Goal: Complete application form

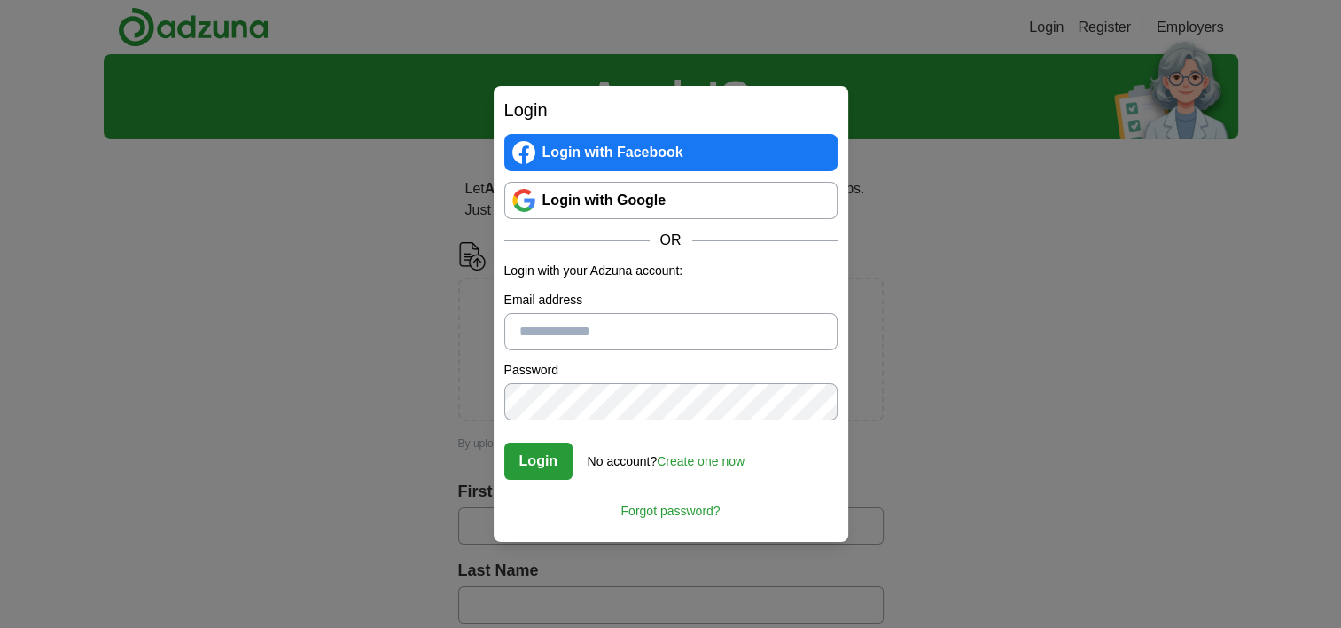
click at [604, 198] on link "Login with Google" at bounding box center [670, 200] width 333 height 37
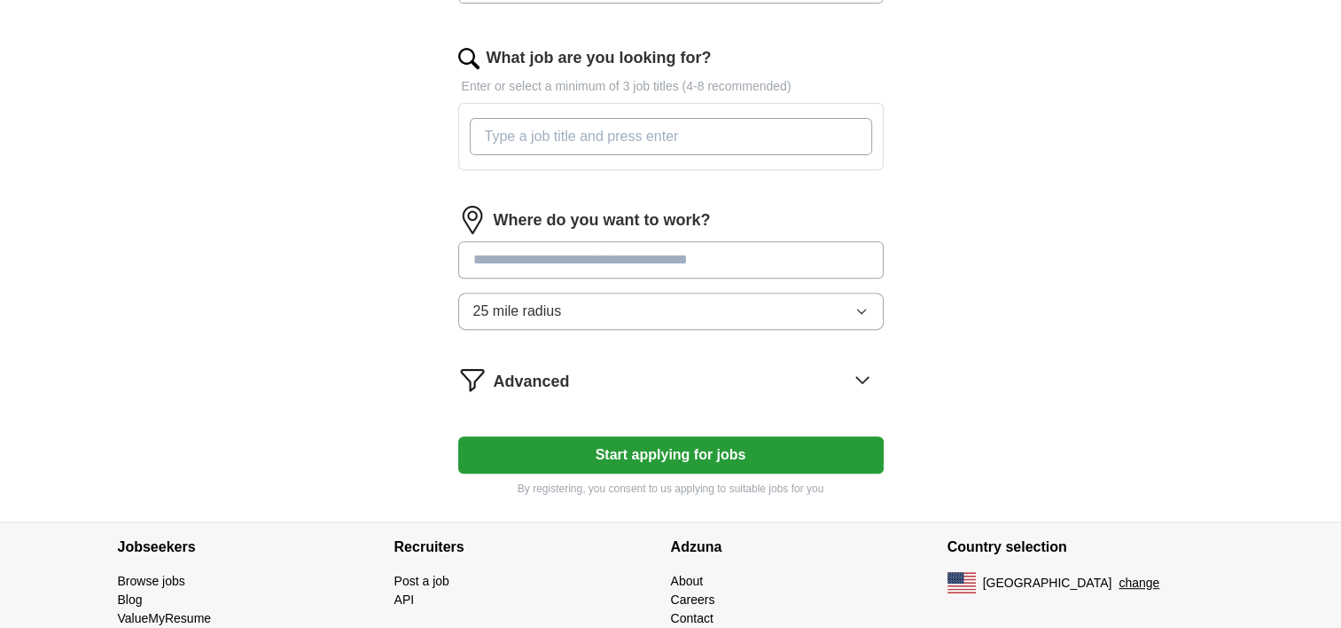
scroll to position [620, 0]
click at [645, 269] on input "text" at bounding box center [670, 258] width 425 height 37
click at [858, 378] on form "Upload a resume Drag and drop your resume or Choose file By uploading your resu…" at bounding box center [670, 59] width 425 height 874
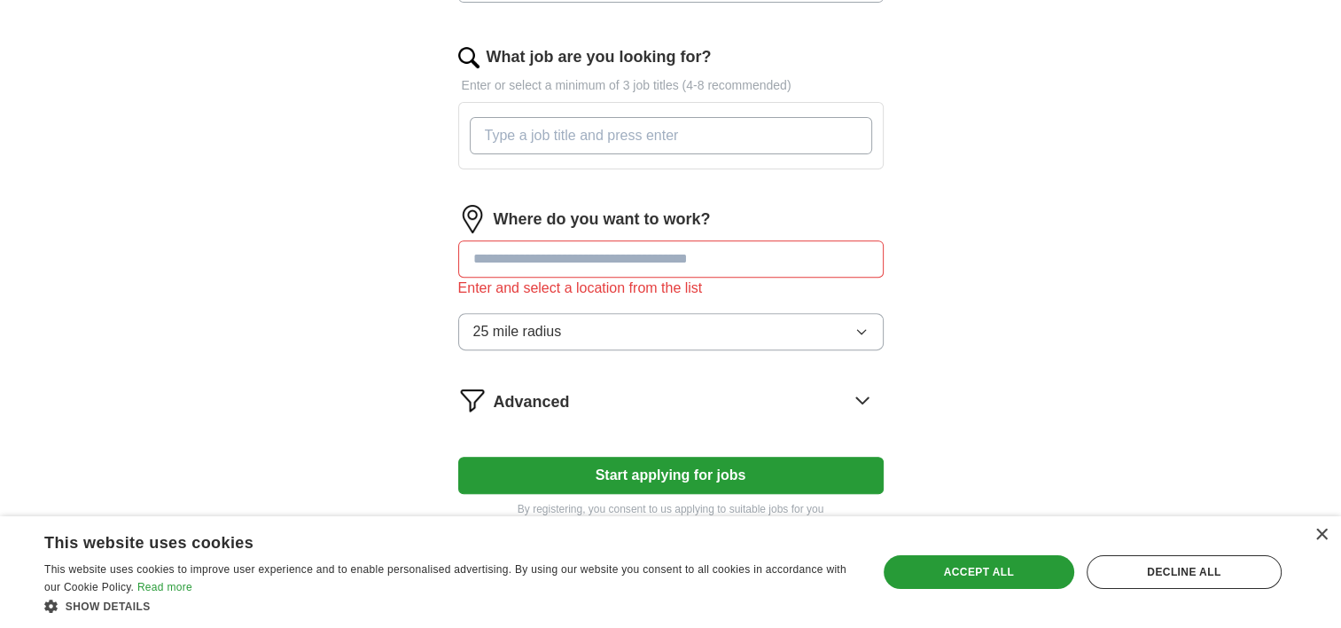
click at [869, 419] on form "Upload a resume Drag and drop your resume or Choose file By uploading your resu…" at bounding box center [670, 69] width 425 height 895
click at [862, 404] on icon at bounding box center [862, 400] width 28 height 28
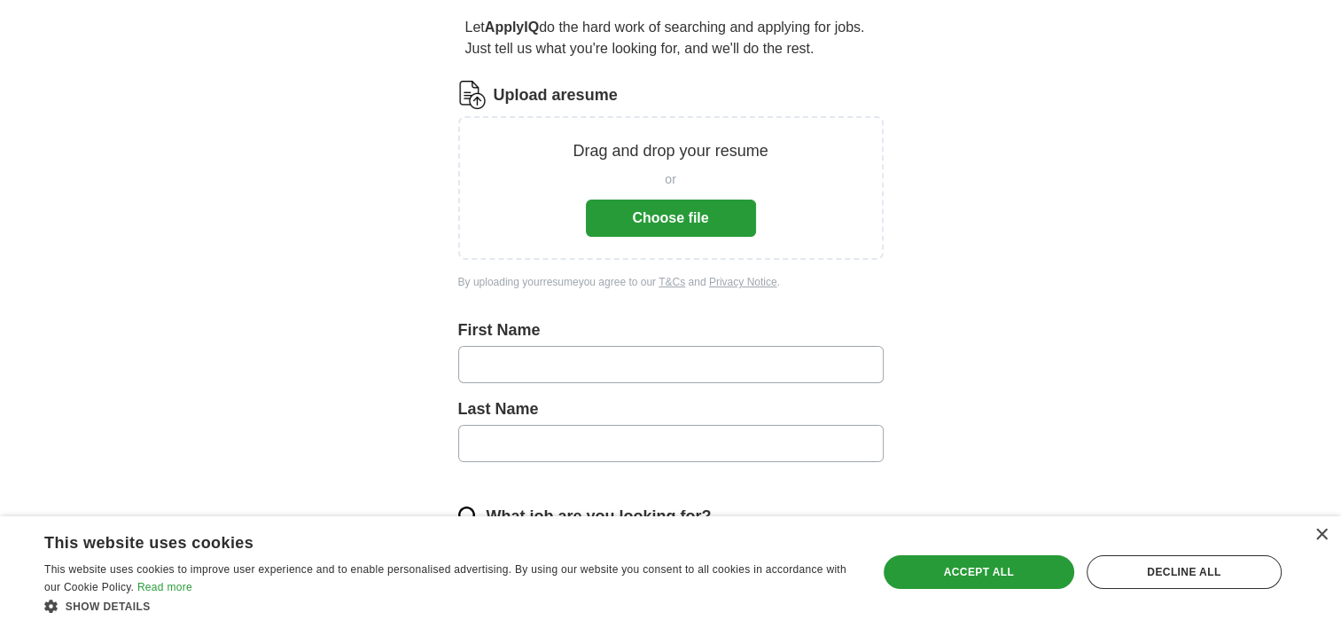
scroll to position [0, 0]
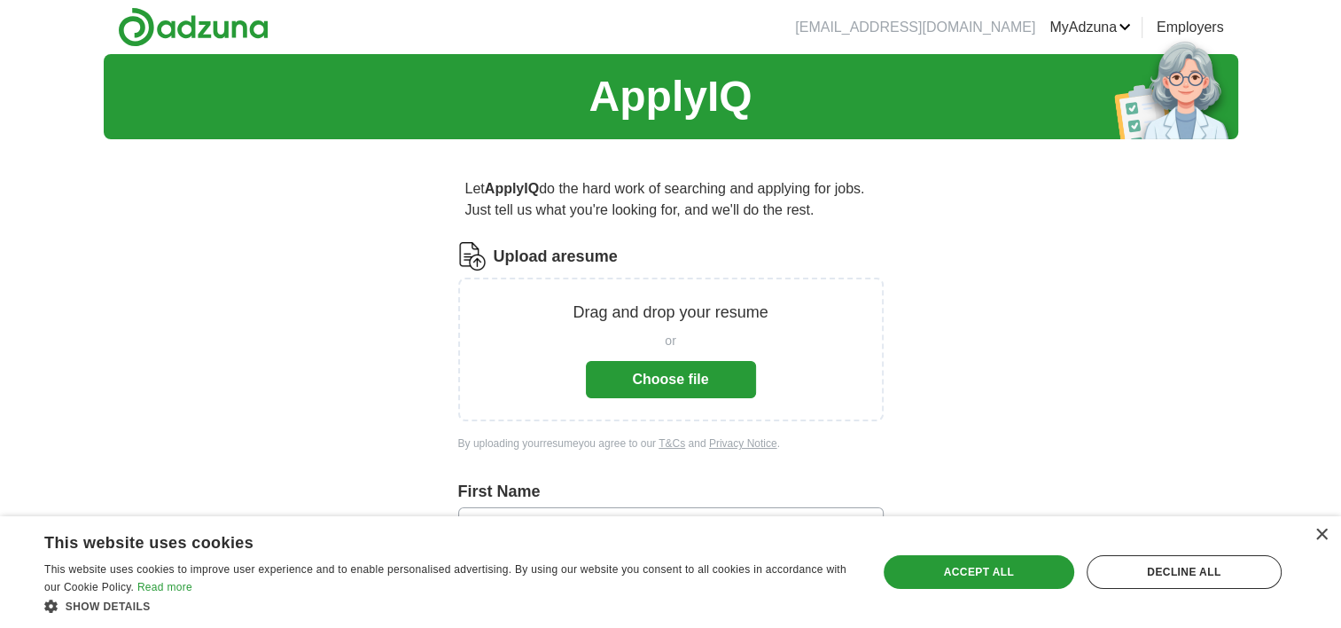
click at [637, 378] on button "Choose file" at bounding box center [671, 379] width 170 height 37
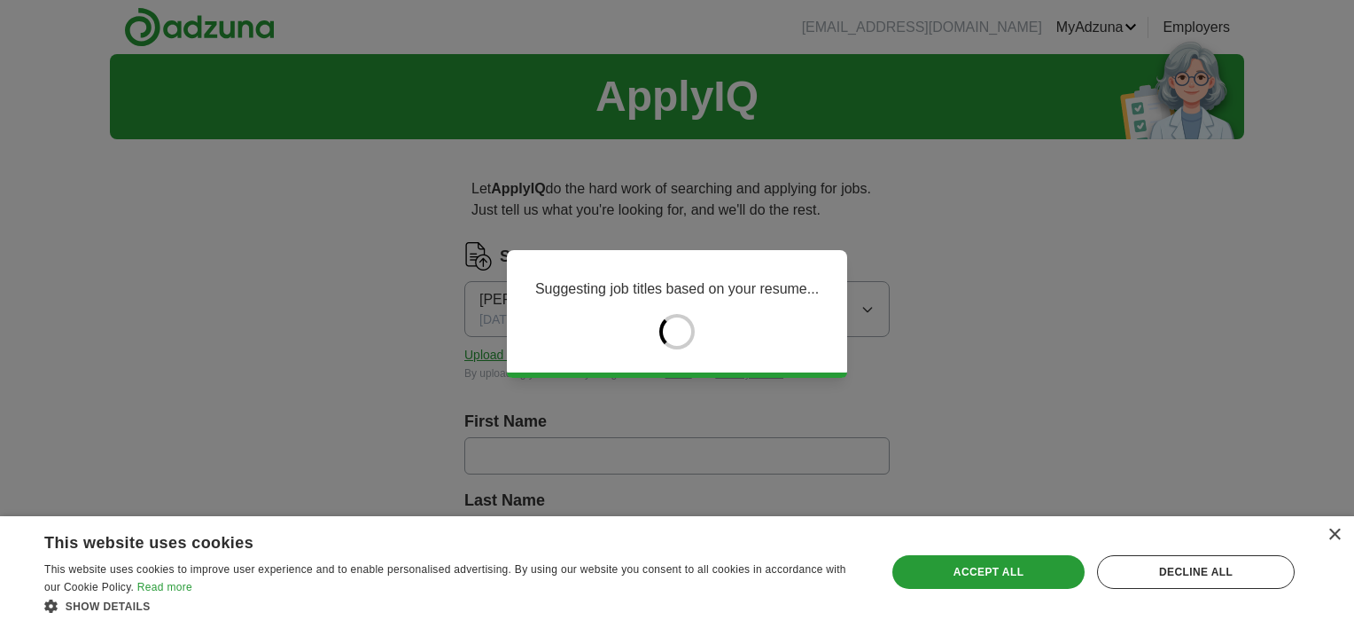
type input "******"
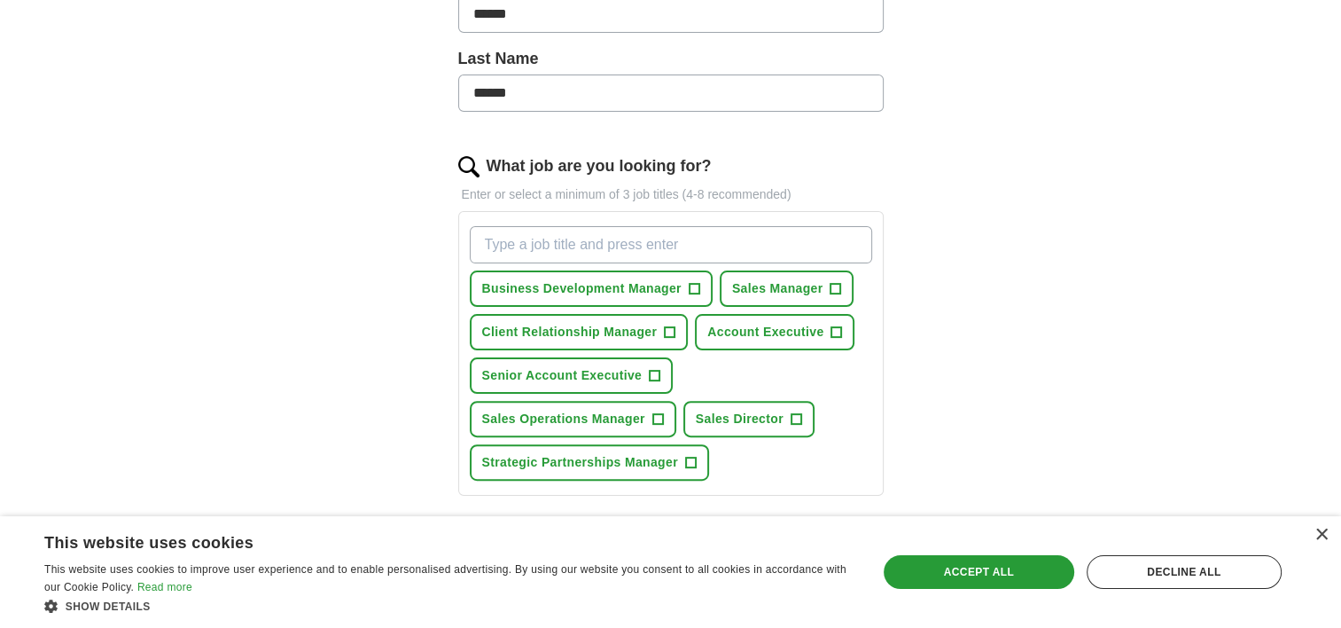
scroll to position [442, 0]
click at [831, 328] on span "+" at bounding box center [836, 331] width 11 height 14
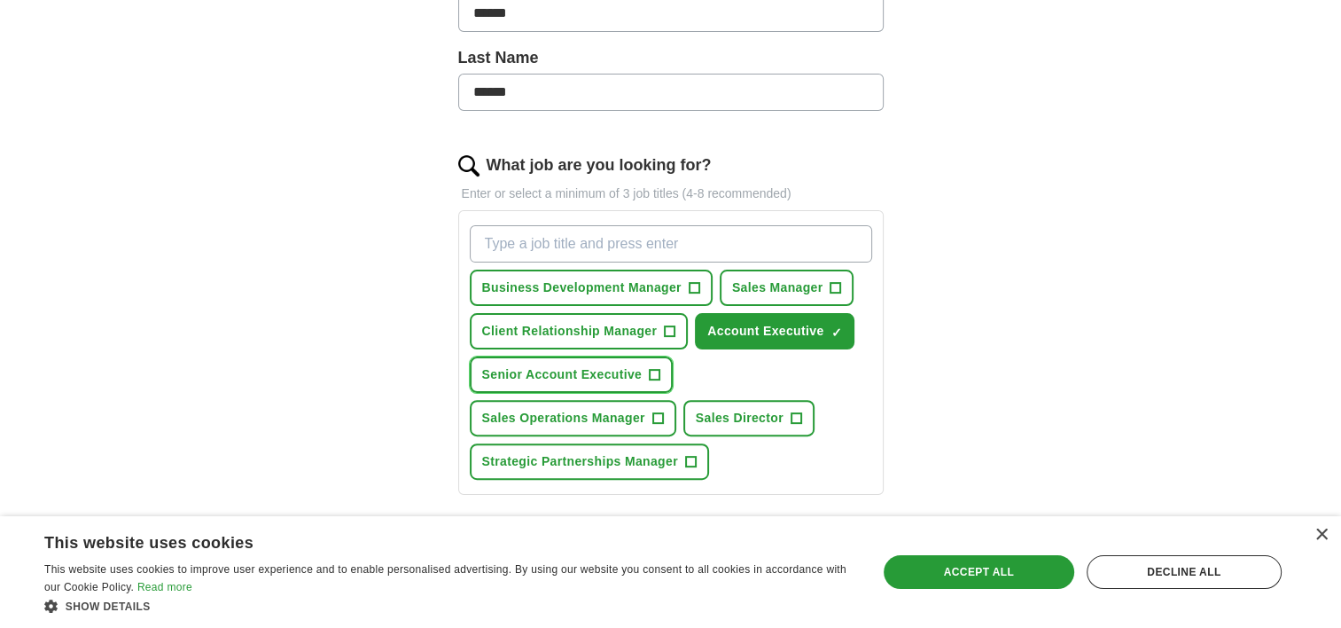
click at [661, 377] on button "Senior Account Executive +" at bounding box center [572, 374] width 204 height 36
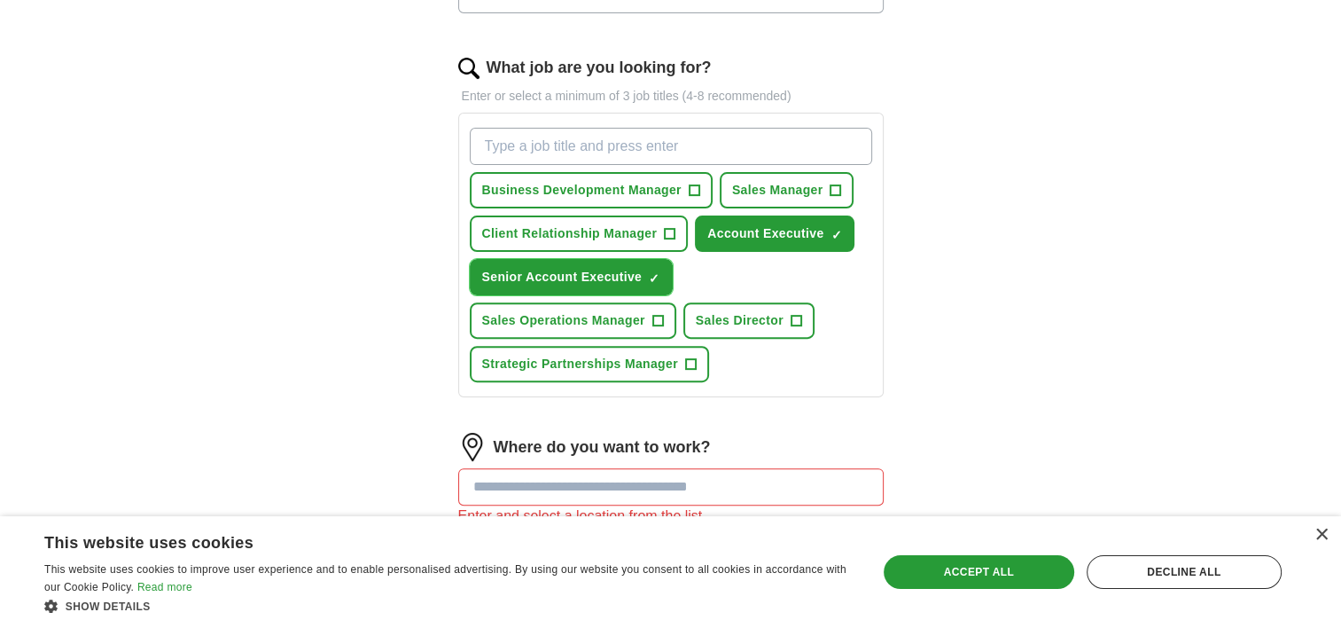
scroll to position [532, 0]
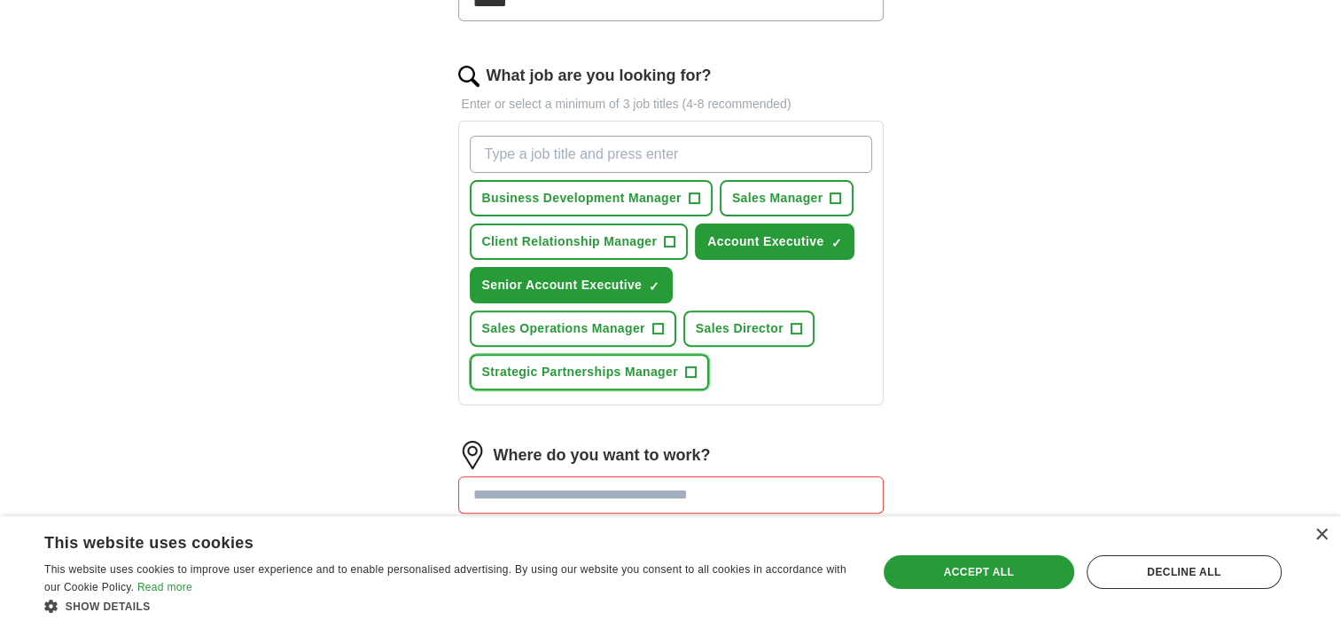
click at [691, 367] on span "+" at bounding box center [690, 372] width 11 height 14
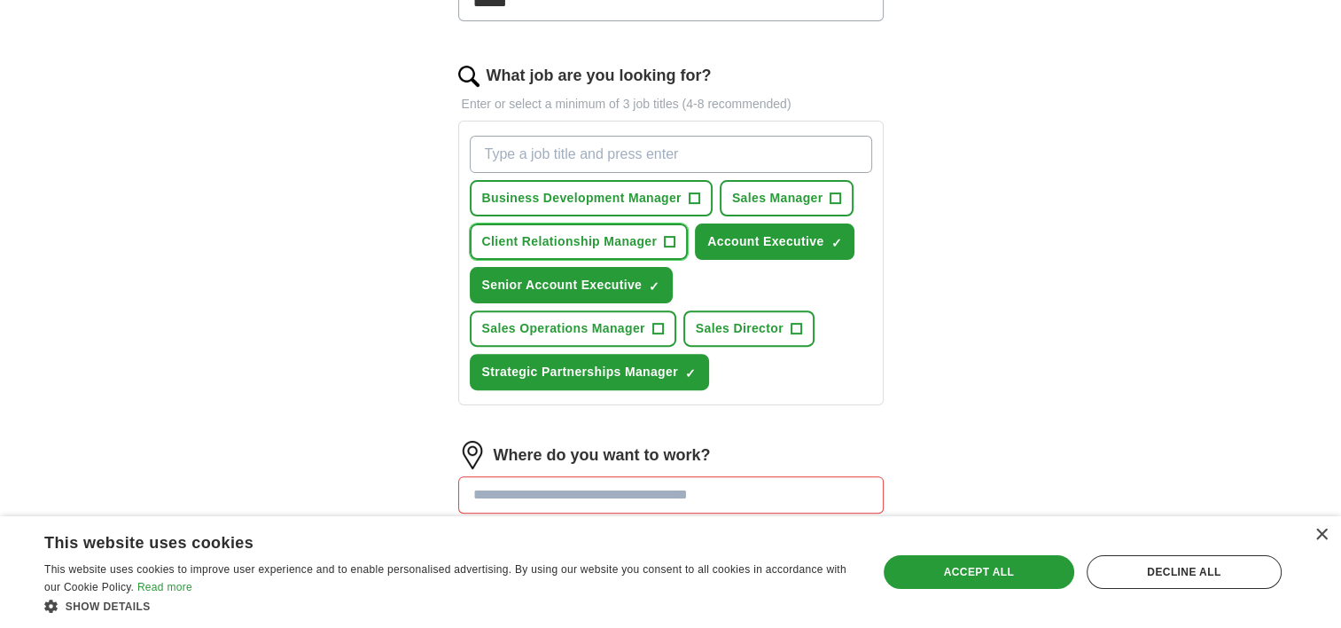
click at [671, 238] on span "+" at bounding box center [670, 242] width 11 height 14
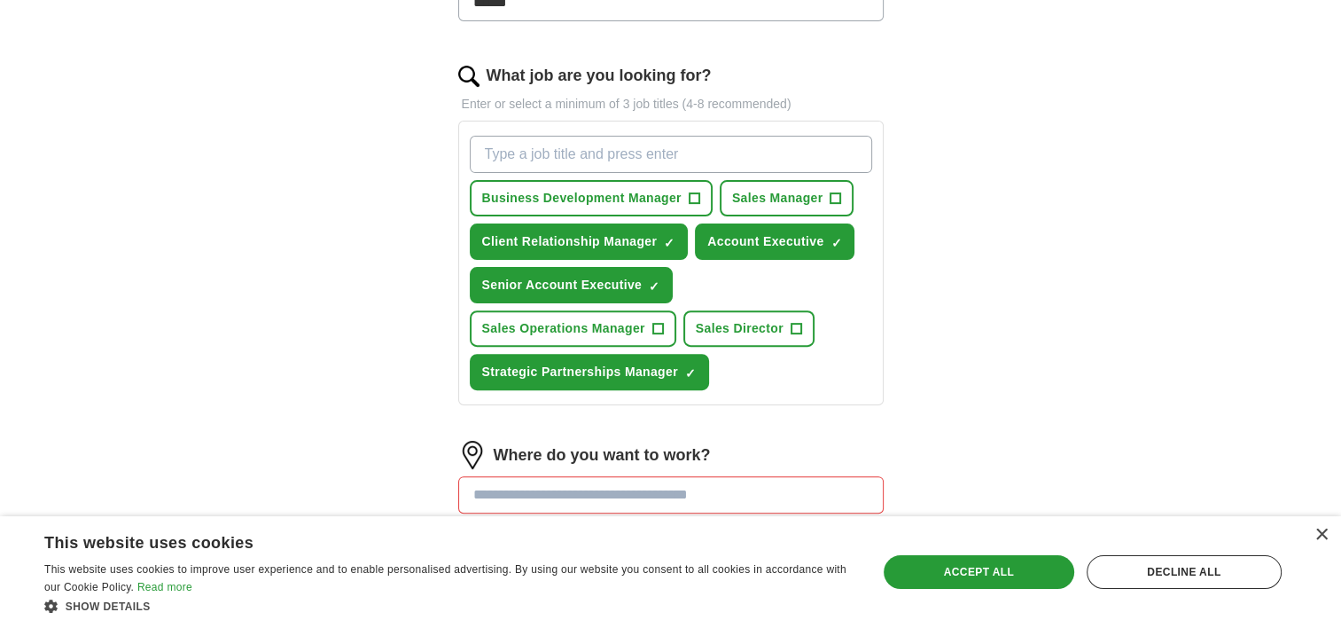
click at [641, 157] on input "What job are you looking for?" at bounding box center [671, 154] width 402 height 37
type input "Account Manager"
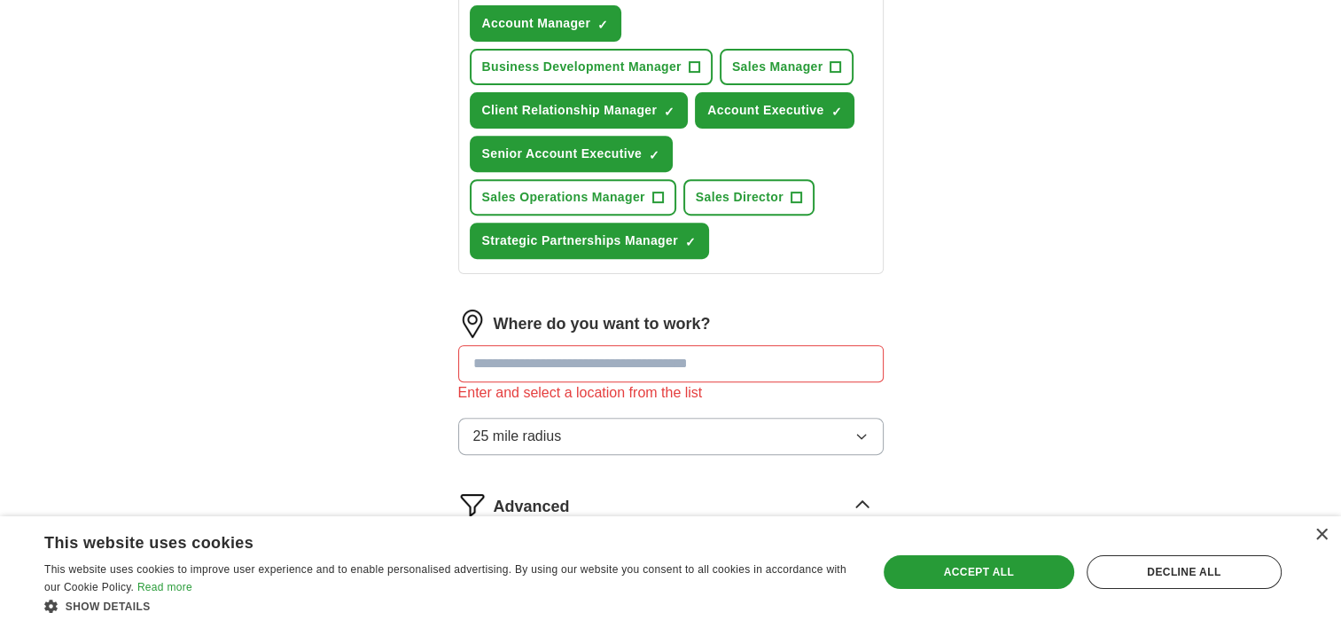
scroll to position [707, 0]
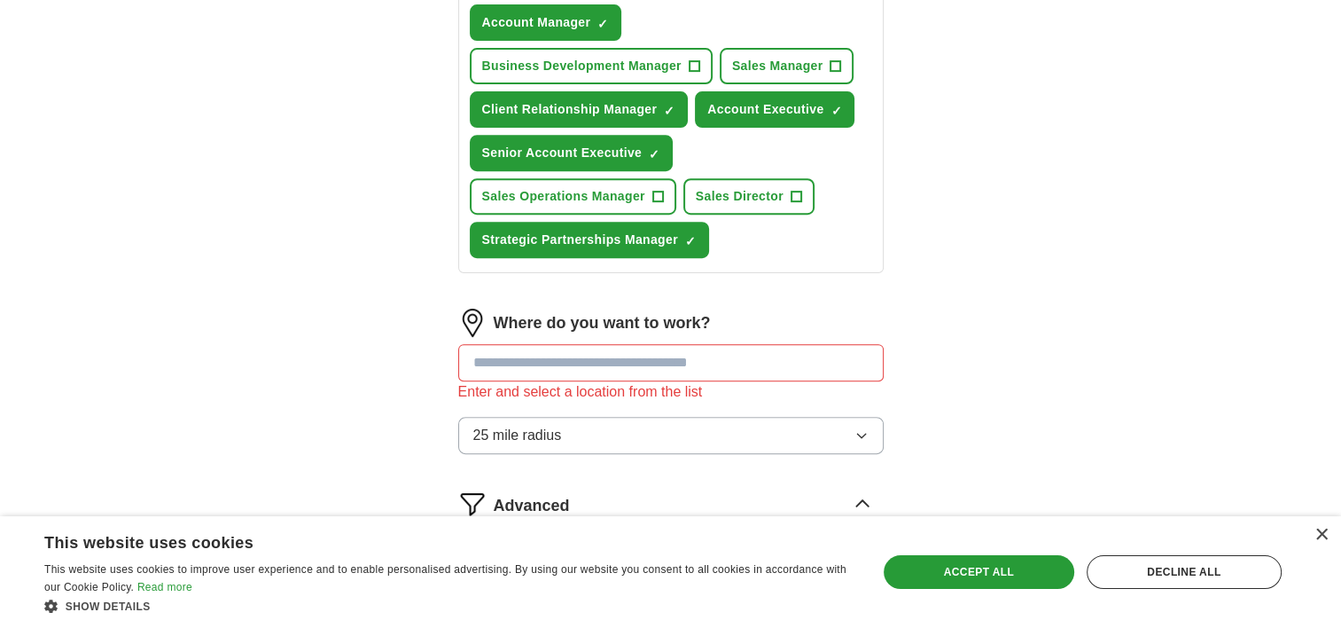
click at [553, 344] on input "text" at bounding box center [670, 362] width 425 height 37
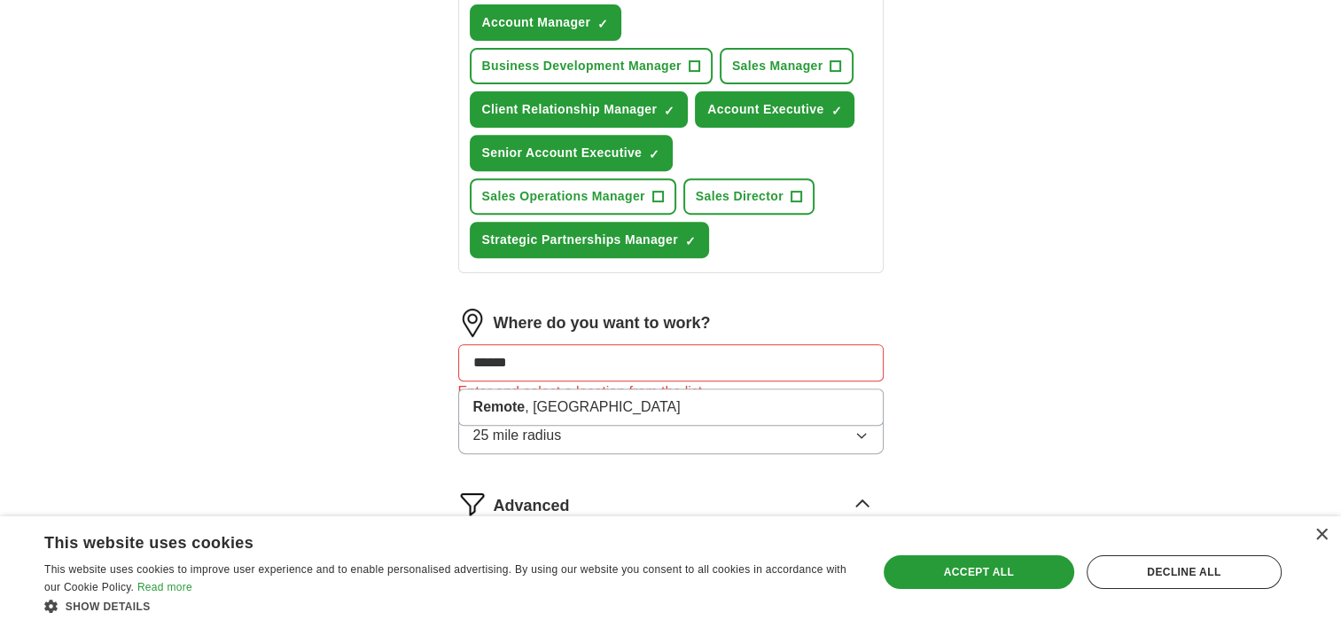
click at [625, 344] on input "******" at bounding box center [670, 362] width 425 height 37
click at [910, 261] on div "Let ApplyIQ do the hard work of searching and applying for jobs. Just tell us w…" at bounding box center [670, 172] width 567 height 1453
click at [763, 417] on button "25 mile radius" at bounding box center [670, 435] width 425 height 37
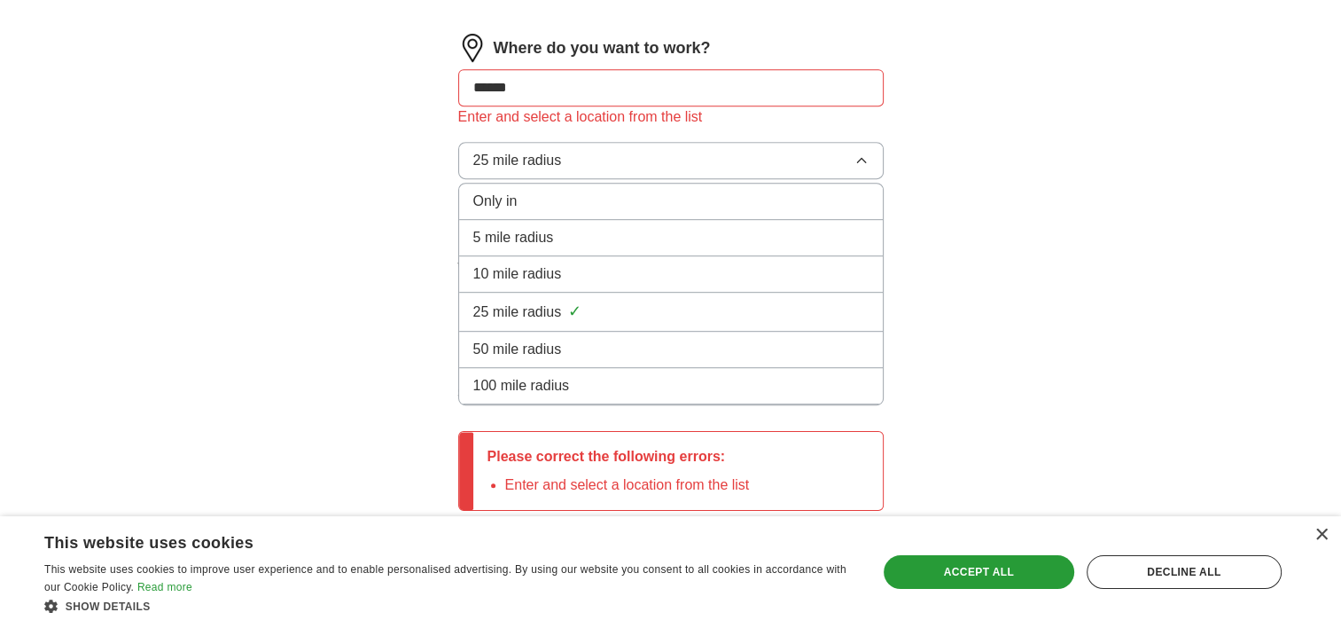
scroll to position [975, 0]
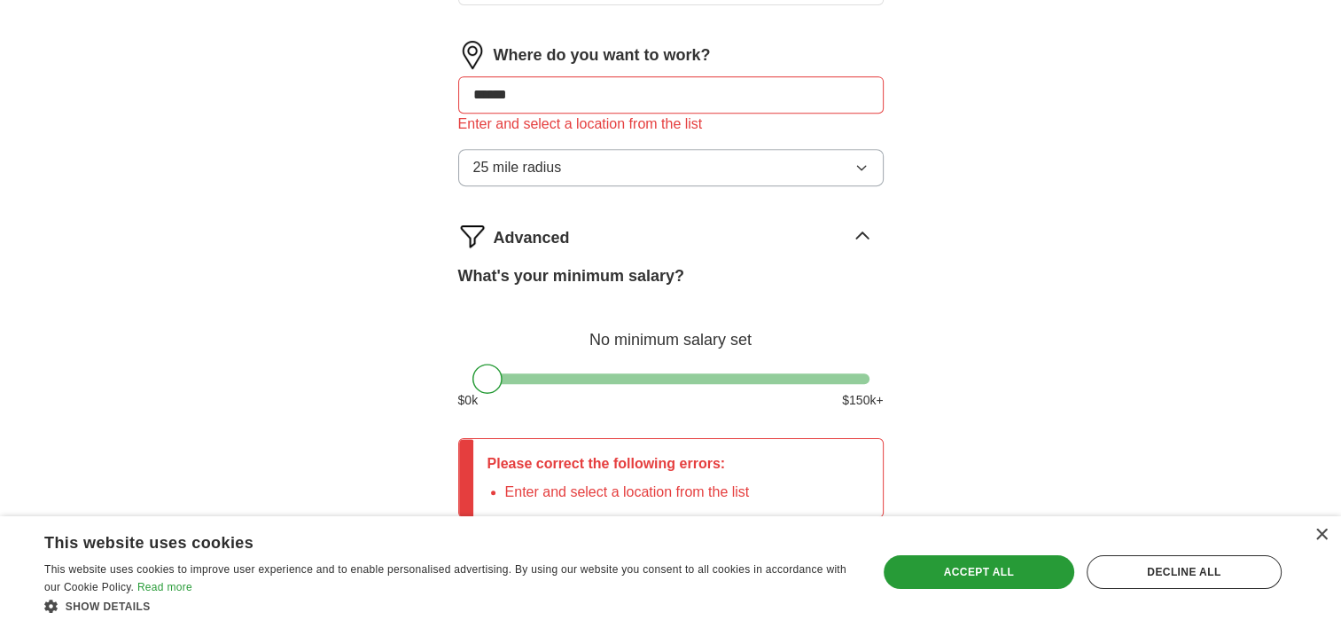
click at [567, 76] on input "******" at bounding box center [670, 94] width 425 height 37
drag, startPoint x: 565, startPoint y: 47, endPoint x: 452, endPoint y: 39, distance: 113.7
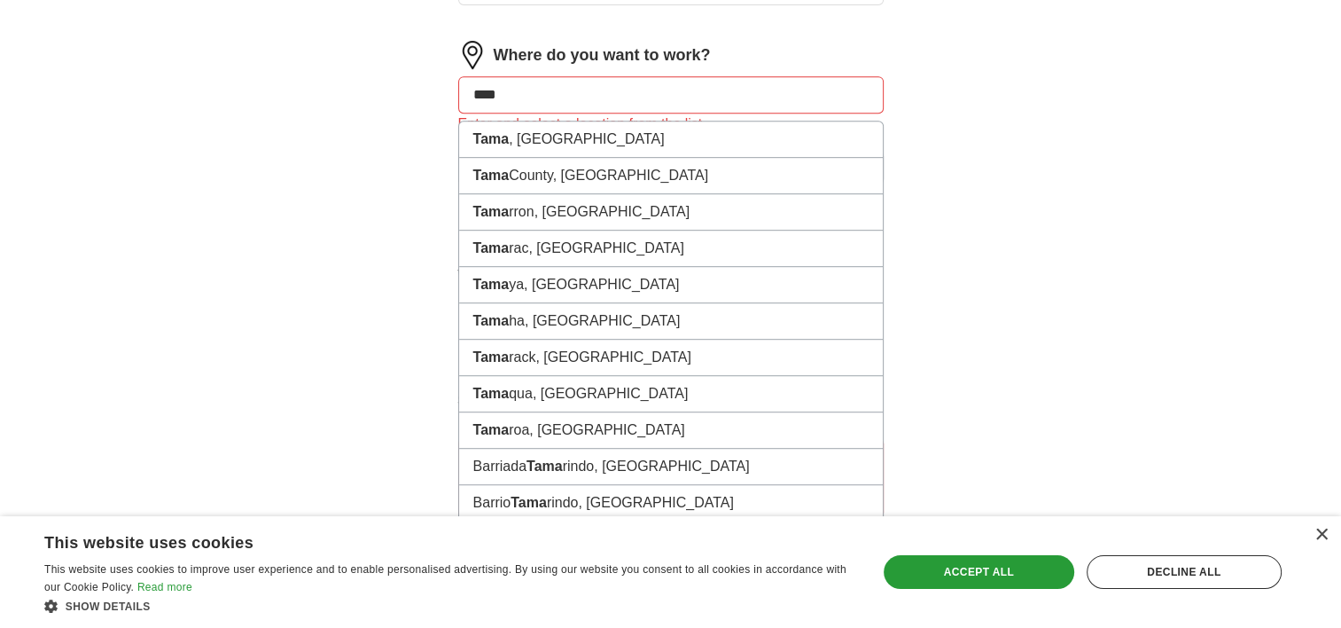
type input "***"
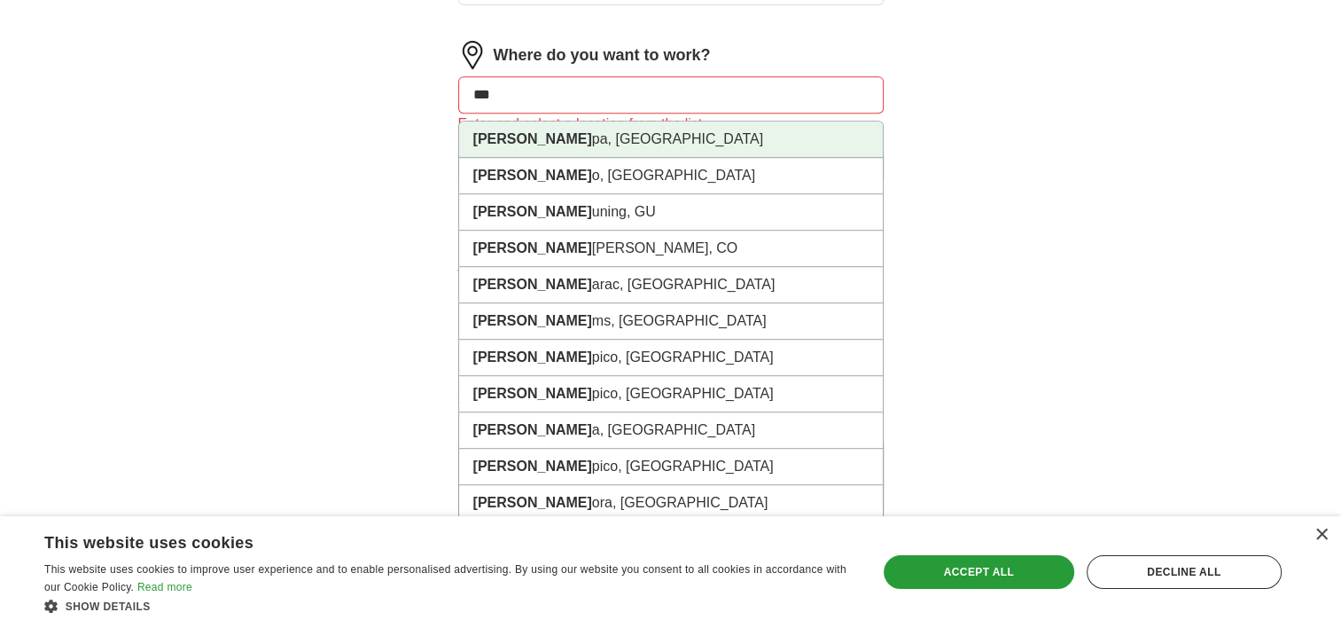
click at [497, 121] on li "Tam pa, [GEOGRAPHIC_DATA]" at bounding box center [671, 139] width 424 height 36
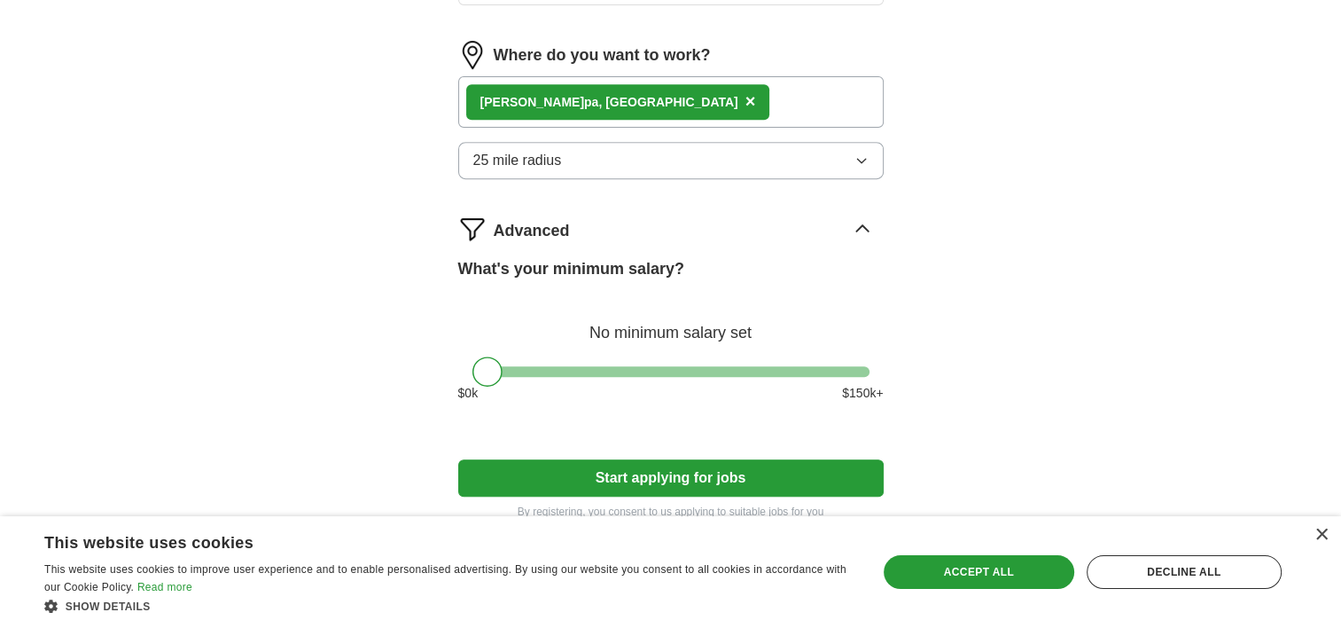
click at [553, 150] on span "25 mile radius" at bounding box center [517, 160] width 89 height 21
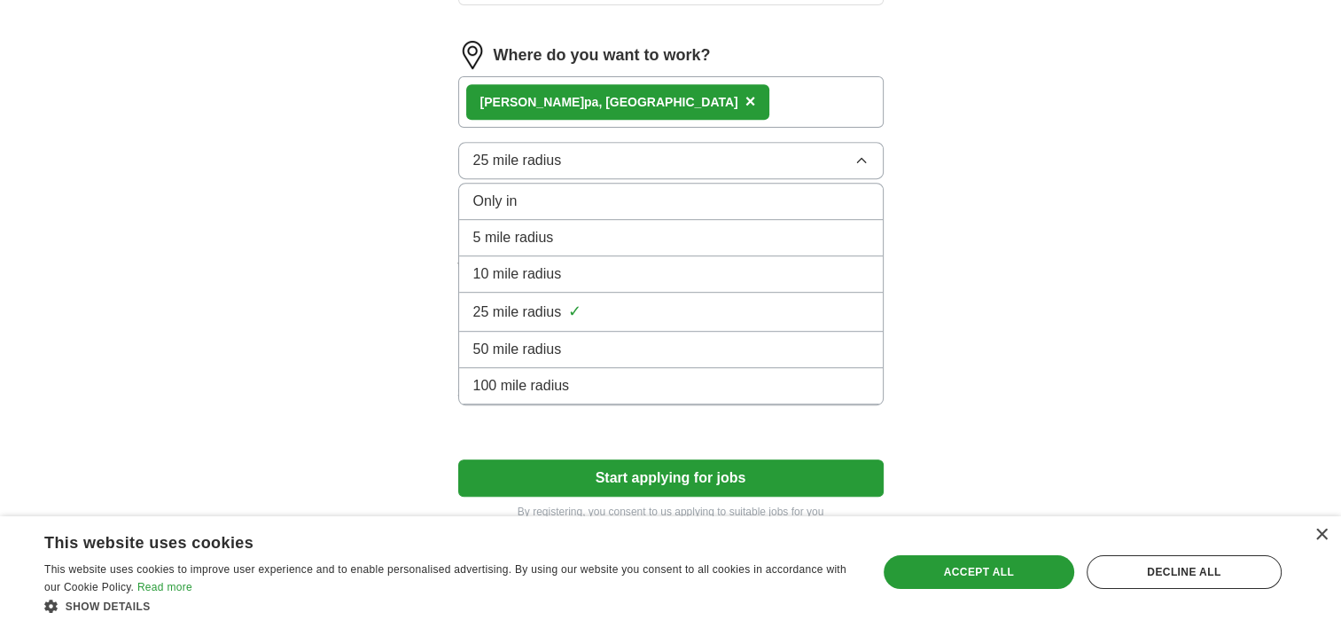
click at [545, 375] on span "100 mile radius" at bounding box center [521, 385] width 97 height 21
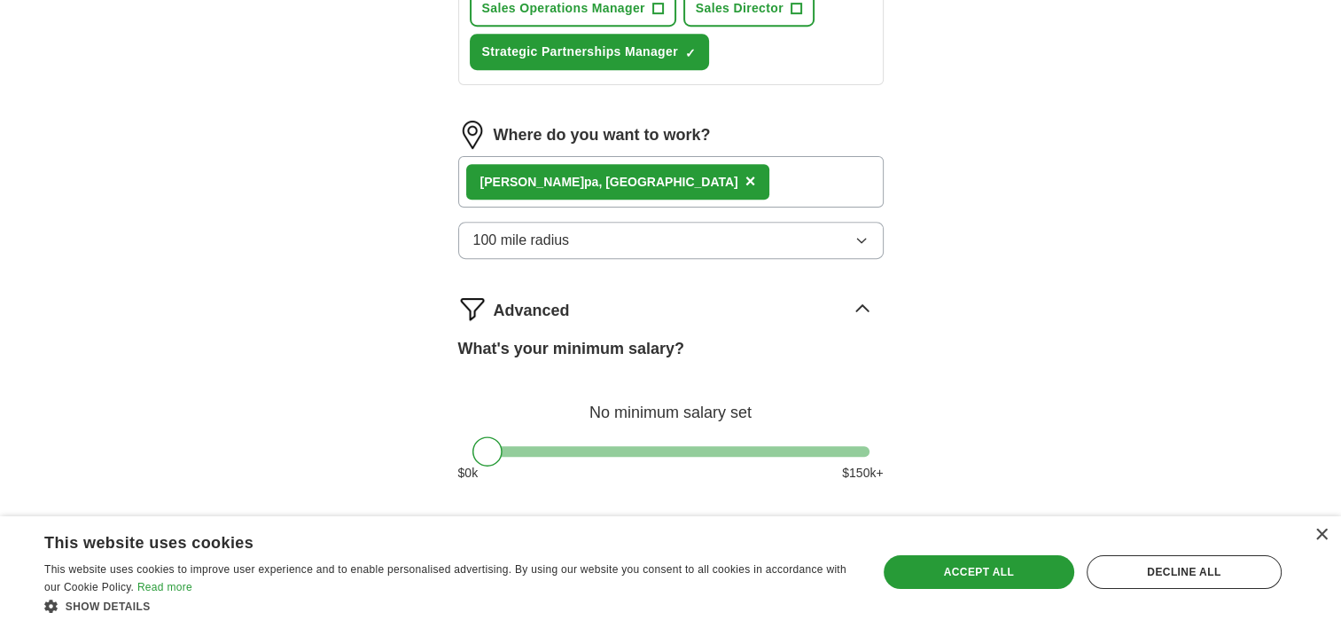
scroll to position [886, 0]
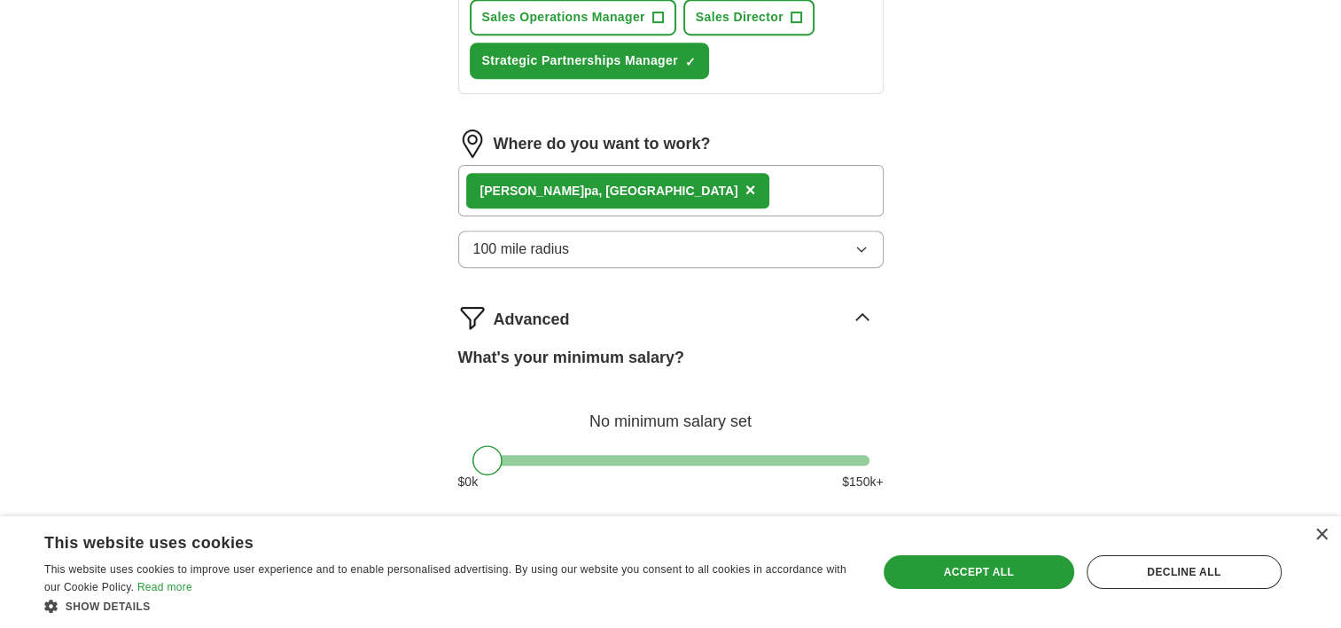
click at [703, 165] on div "Tam pa, [GEOGRAPHIC_DATA] ×" at bounding box center [670, 190] width 425 height 51
click at [610, 165] on div "Tam pa, [GEOGRAPHIC_DATA] ×" at bounding box center [670, 190] width 425 height 51
click at [593, 165] on div "Tam pa, [GEOGRAPHIC_DATA] ×" at bounding box center [670, 190] width 425 height 51
click at [589, 165] on div "Tam pa, [GEOGRAPHIC_DATA] ×" at bounding box center [670, 190] width 425 height 51
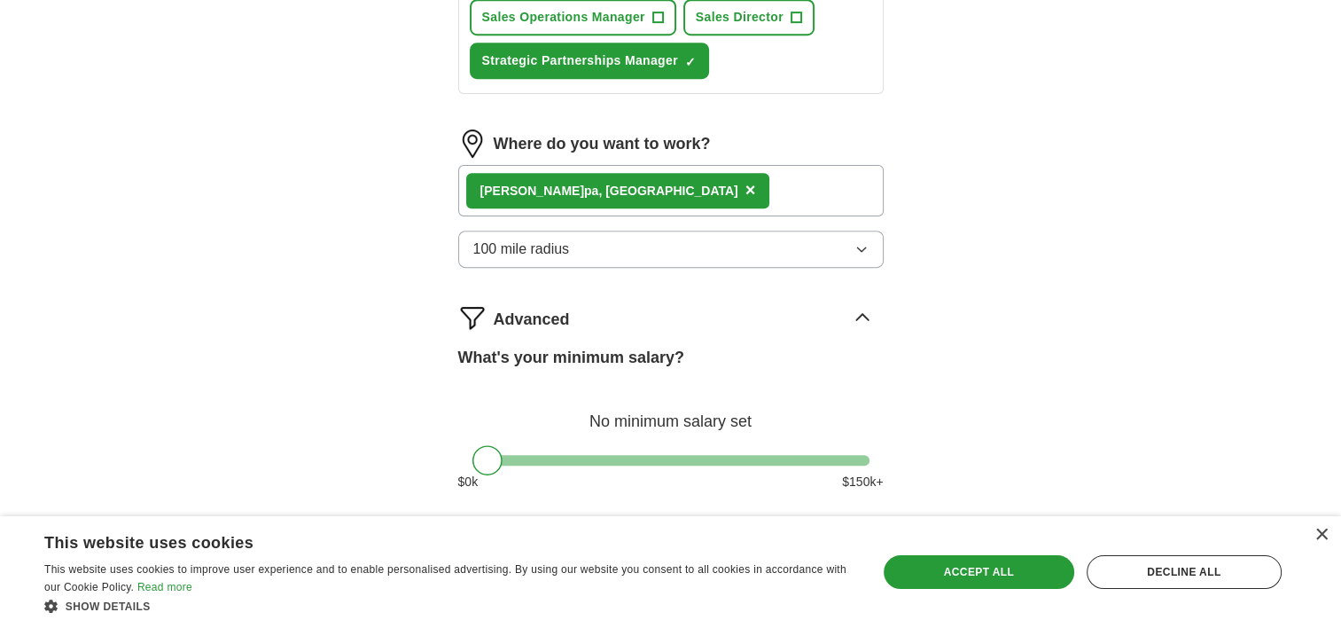
click at [588, 165] on div "Tam pa, [GEOGRAPHIC_DATA] ×" at bounding box center [670, 190] width 425 height 51
click at [745, 180] on span "×" at bounding box center [750, 189] width 11 height 19
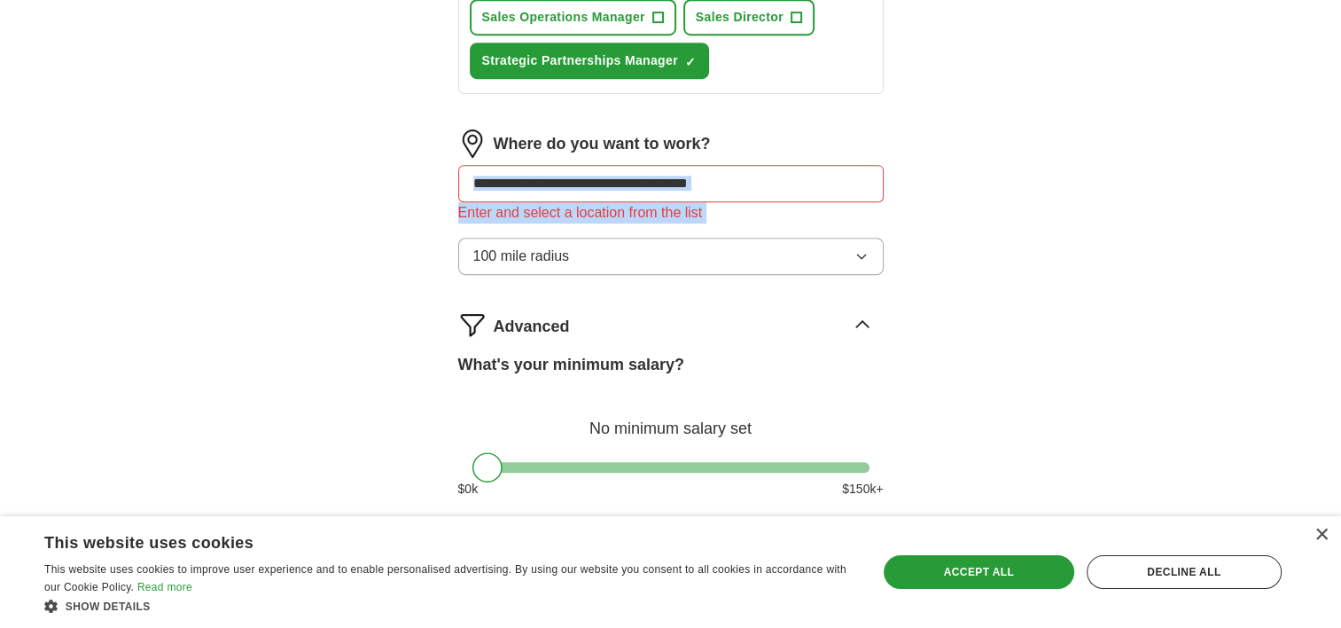
click at [553, 165] on input "text" at bounding box center [670, 183] width 425 height 37
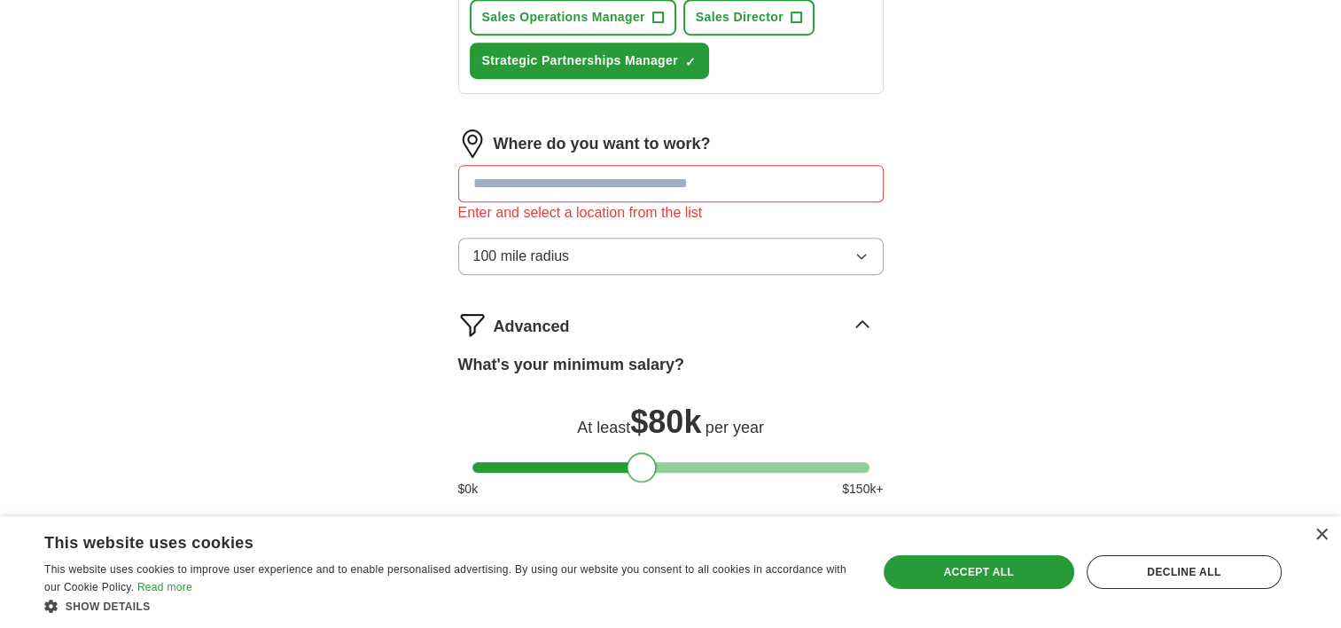
drag, startPoint x: 490, startPoint y: 413, endPoint x: 645, endPoint y: 413, distance: 155.1
click at [645, 452] on div at bounding box center [642, 467] width 30 height 30
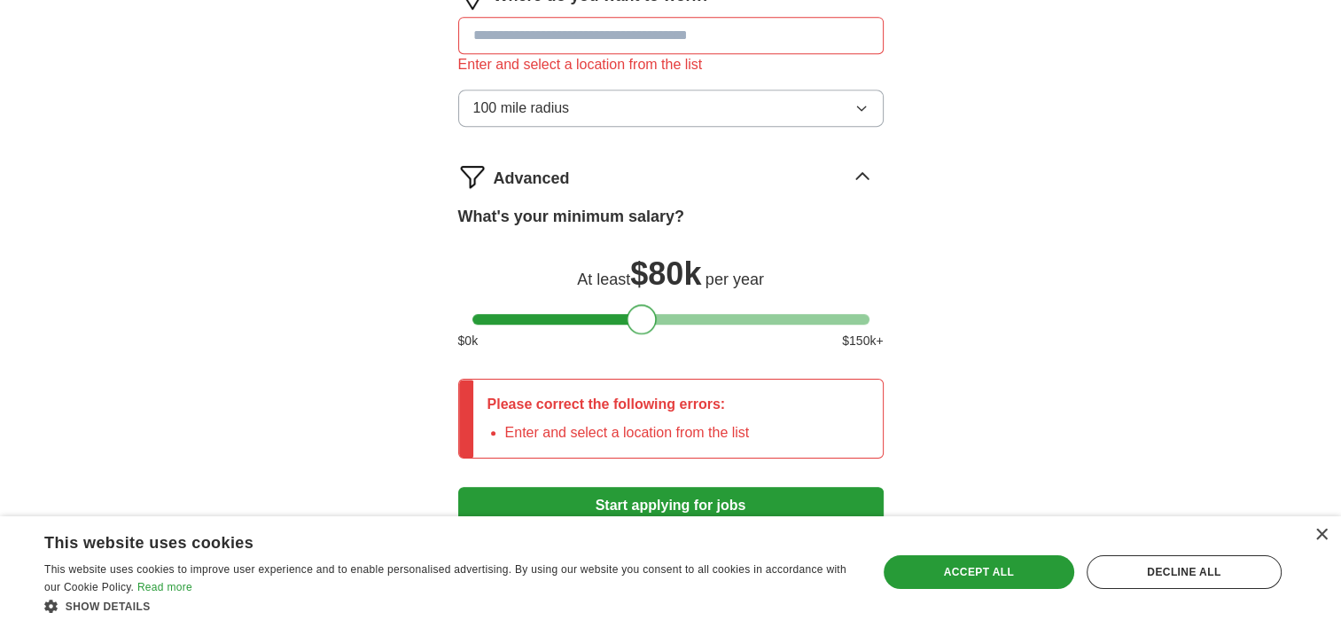
scroll to position [1107, 0]
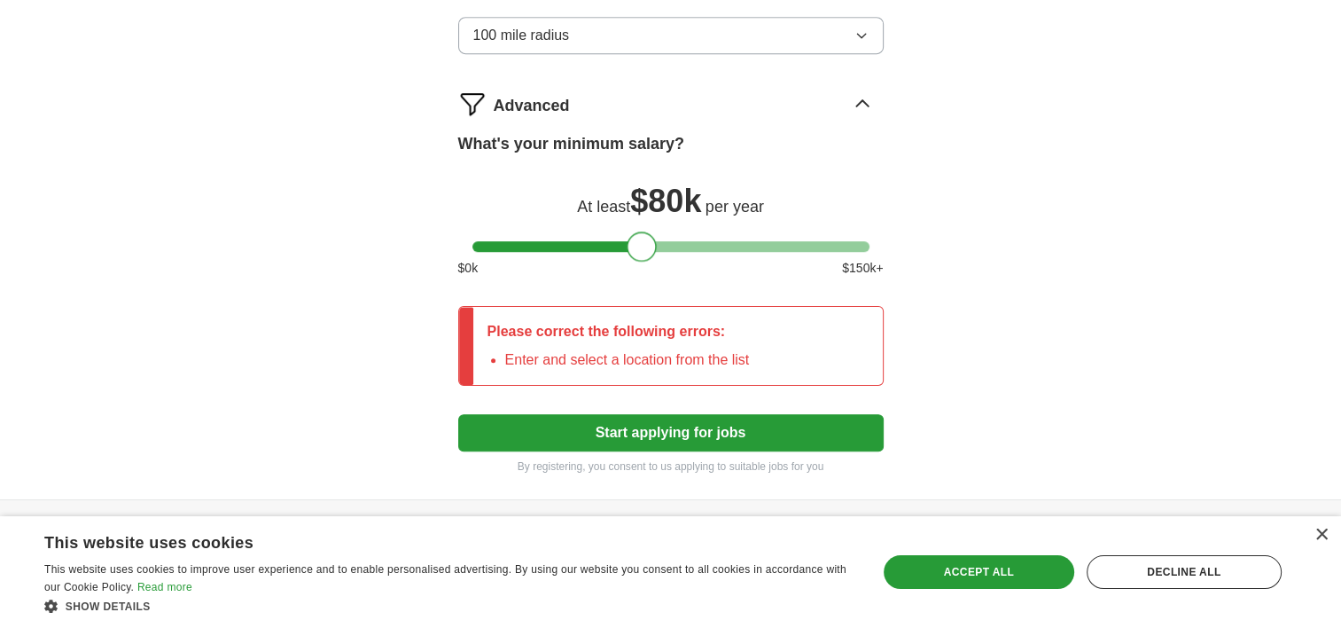
click at [561, 414] on button "Start applying for jobs" at bounding box center [670, 432] width 425 height 37
click at [589, 321] on p "Please correct the following errors:" at bounding box center [618, 331] width 262 height 21
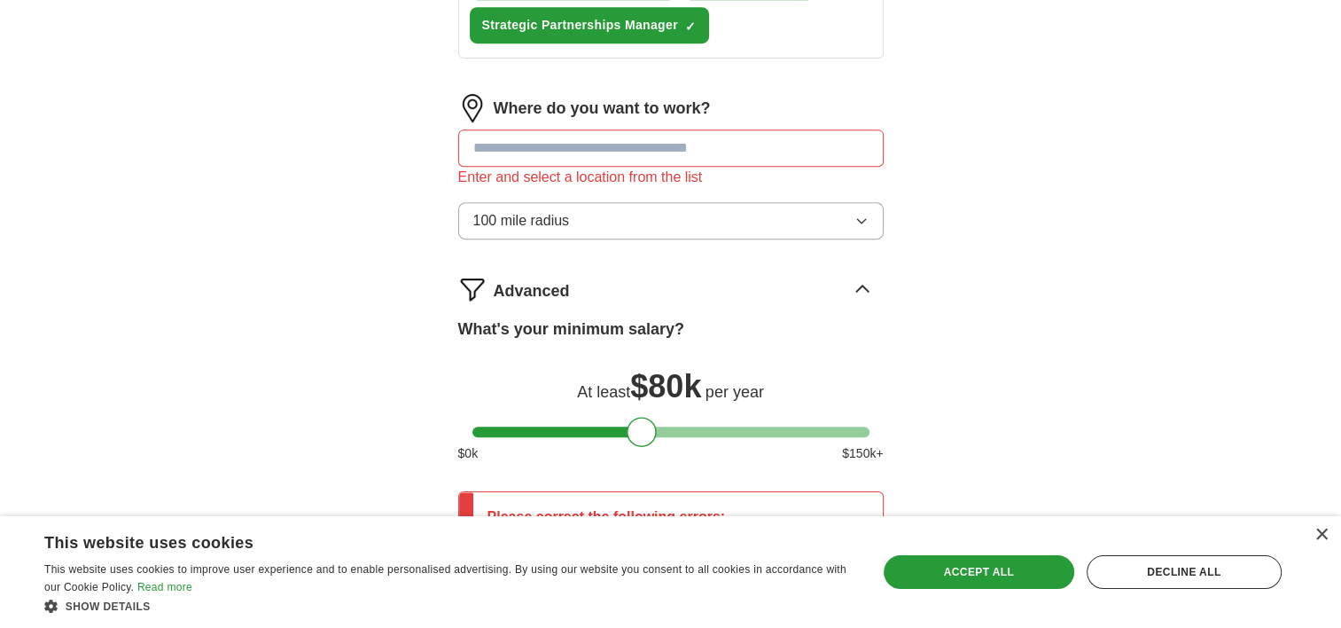
scroll to position [753, 0]
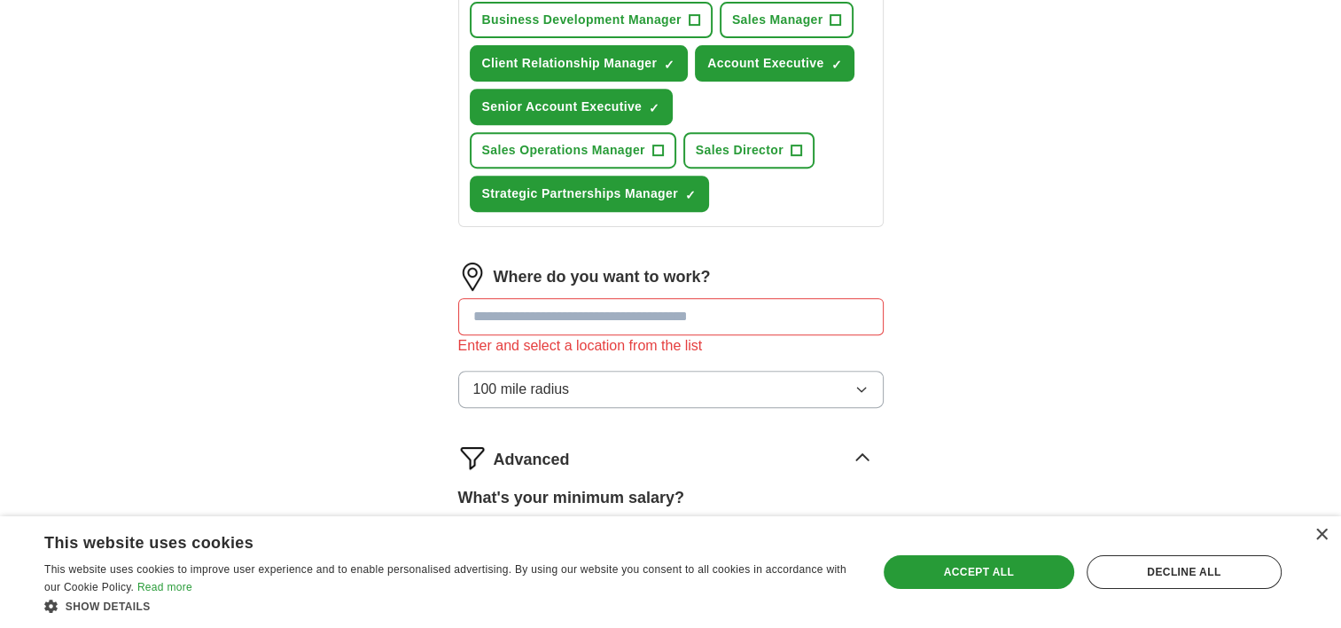
click at [569, 298] on input "text" at bounding box center [670, 316] width 425 height 37
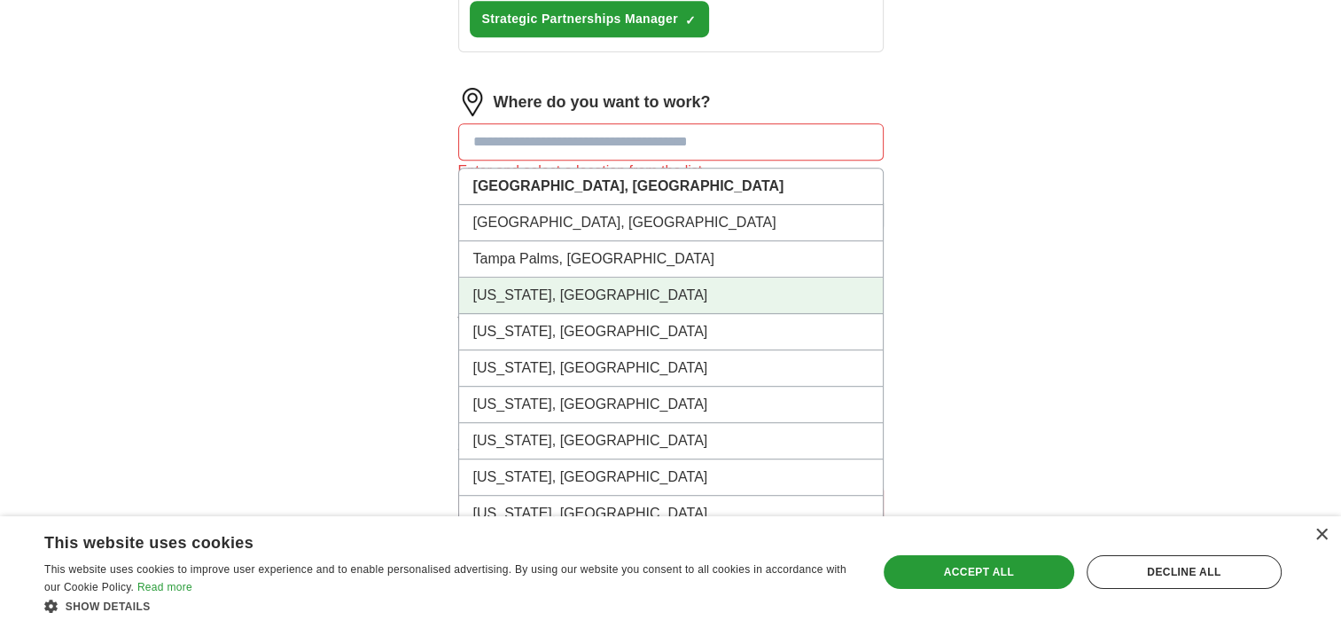
scroll to position [929, 0]
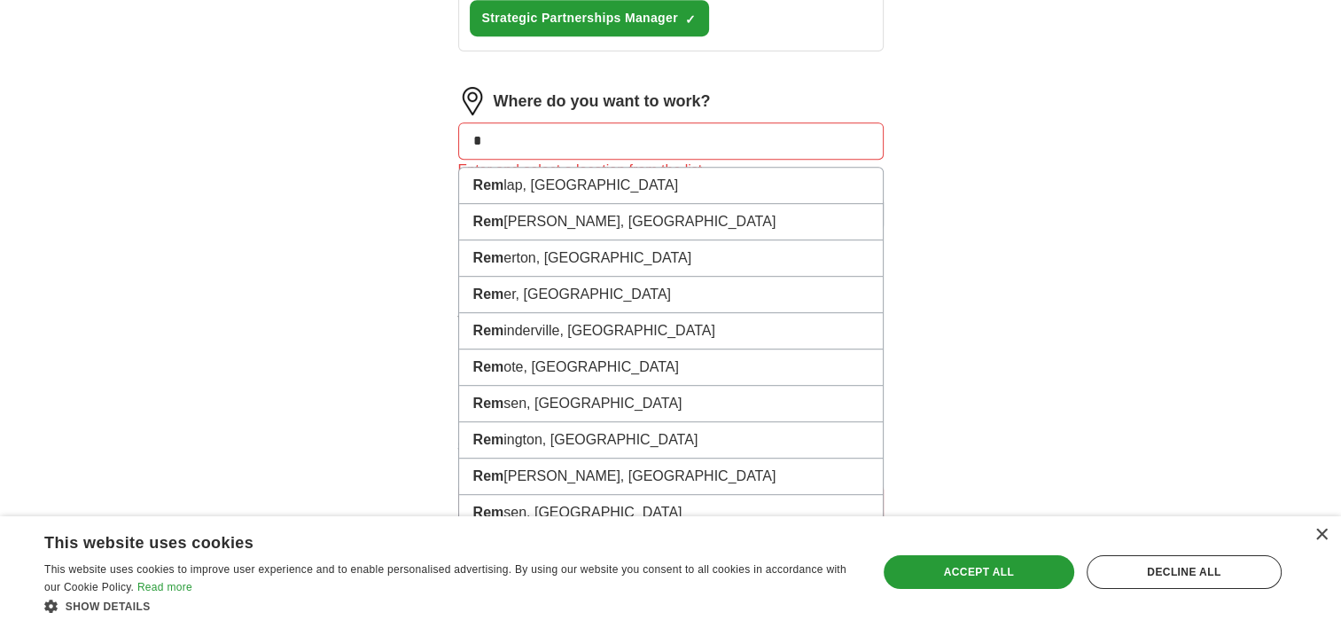
type input "*"
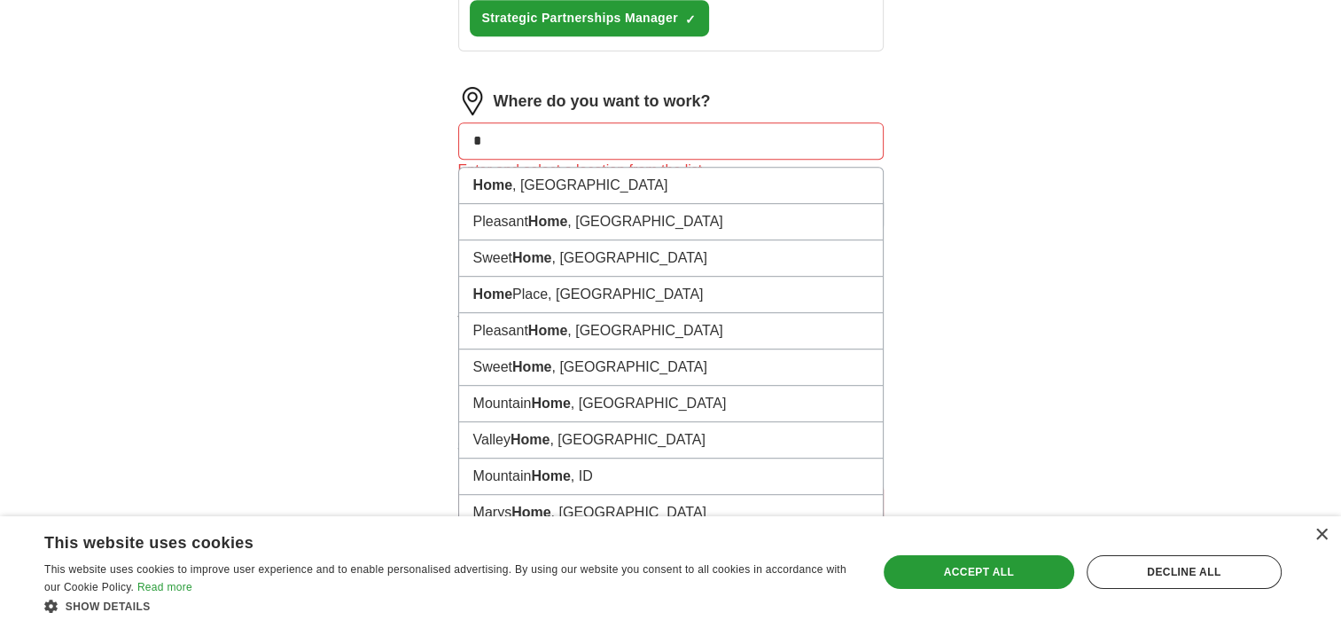
type input "*"
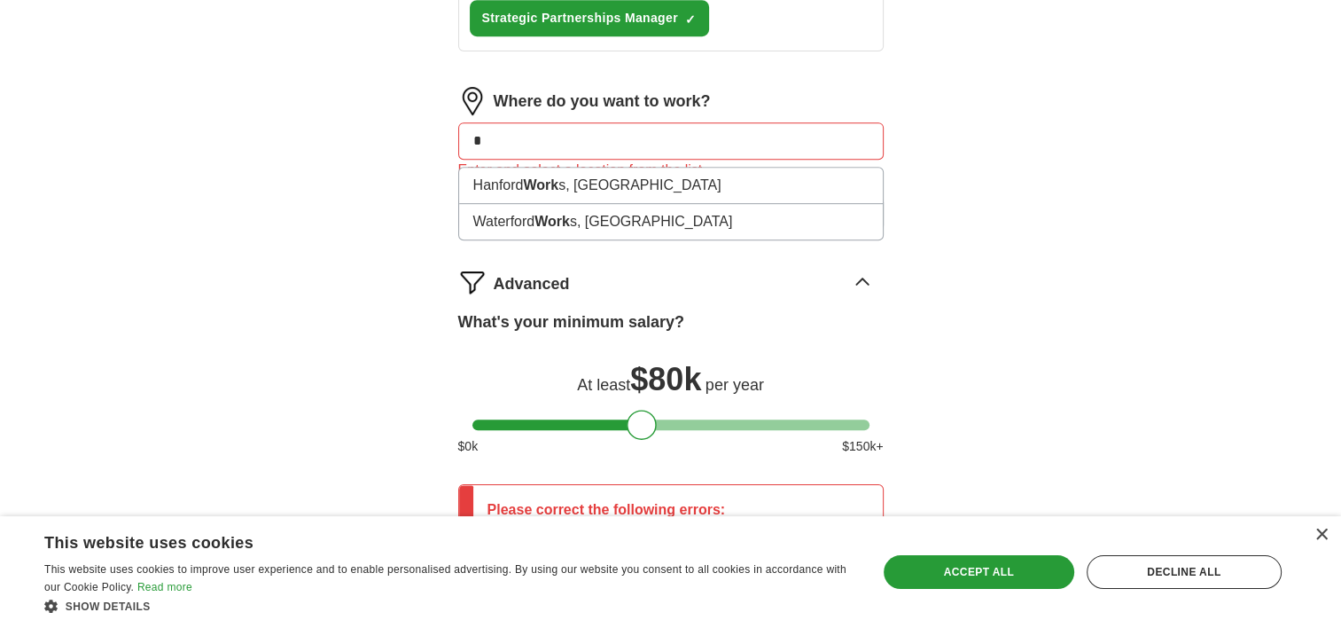
type input "*"
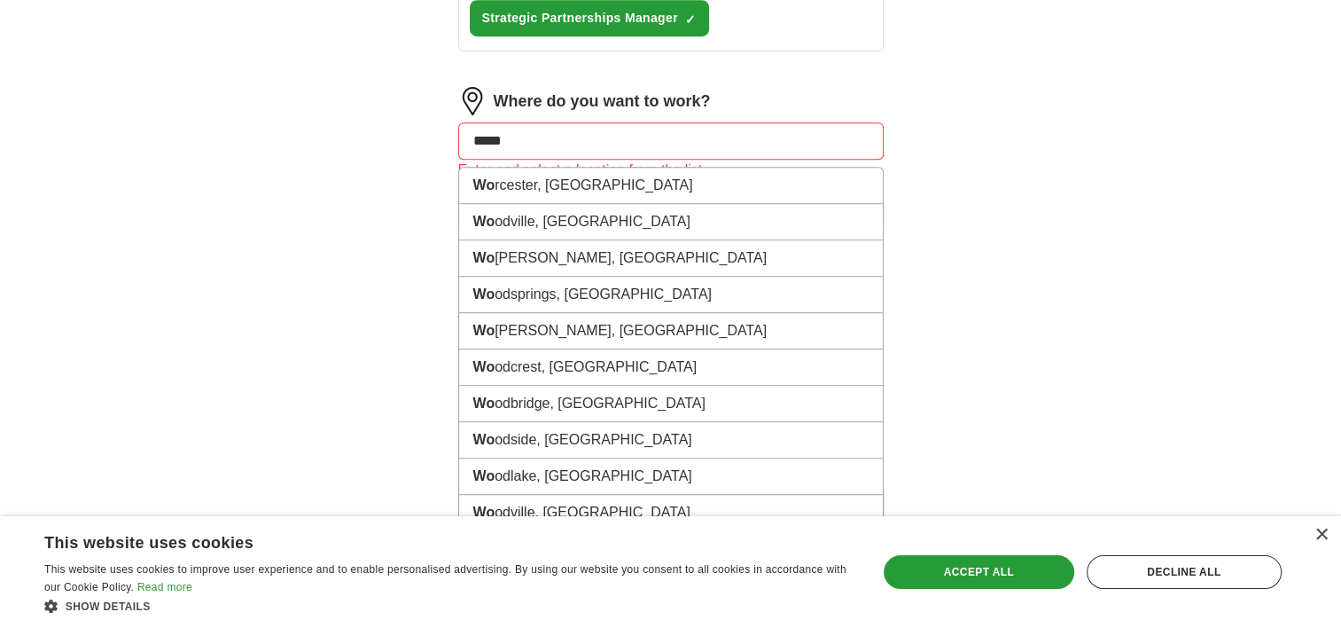
type input "******"
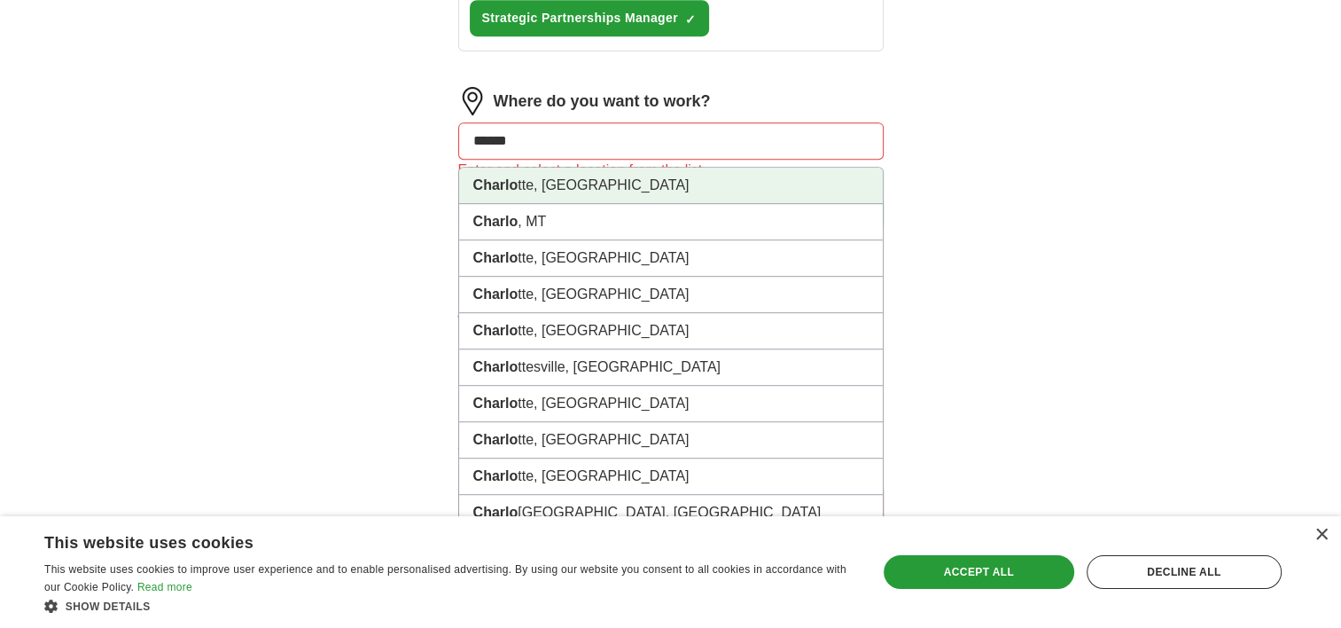
click at [573, 168] on li "Charlo tte, [GEOGRAPHIC_DATA]" at bounding box center [671, 186] width 424 height 36
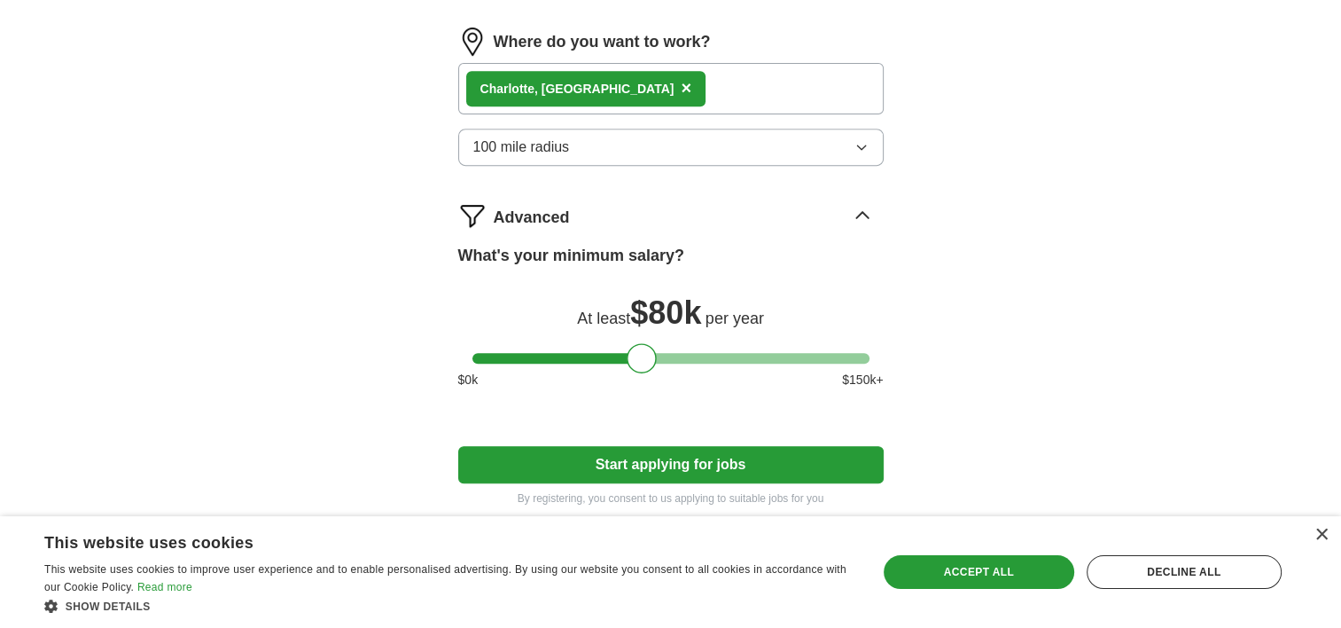
scroll to position [1021, 0]
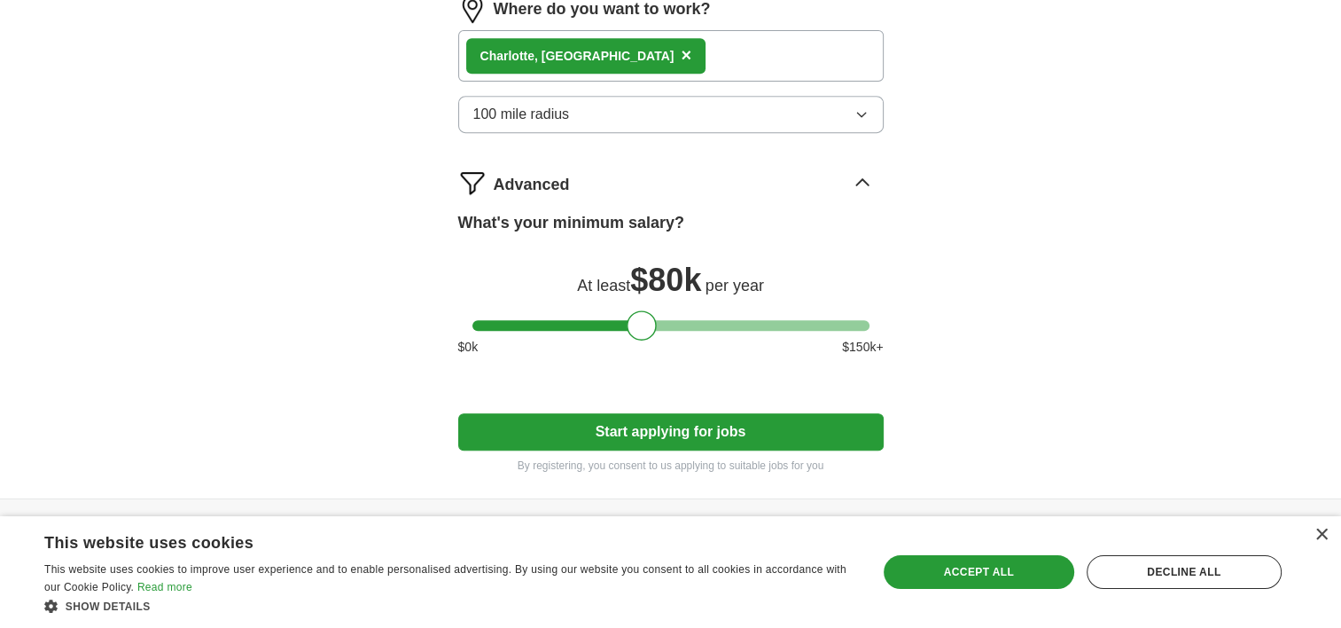
click at [658, 413] on button "Start applying for jobs" at bounding box center [670, 431] width 425 height 37
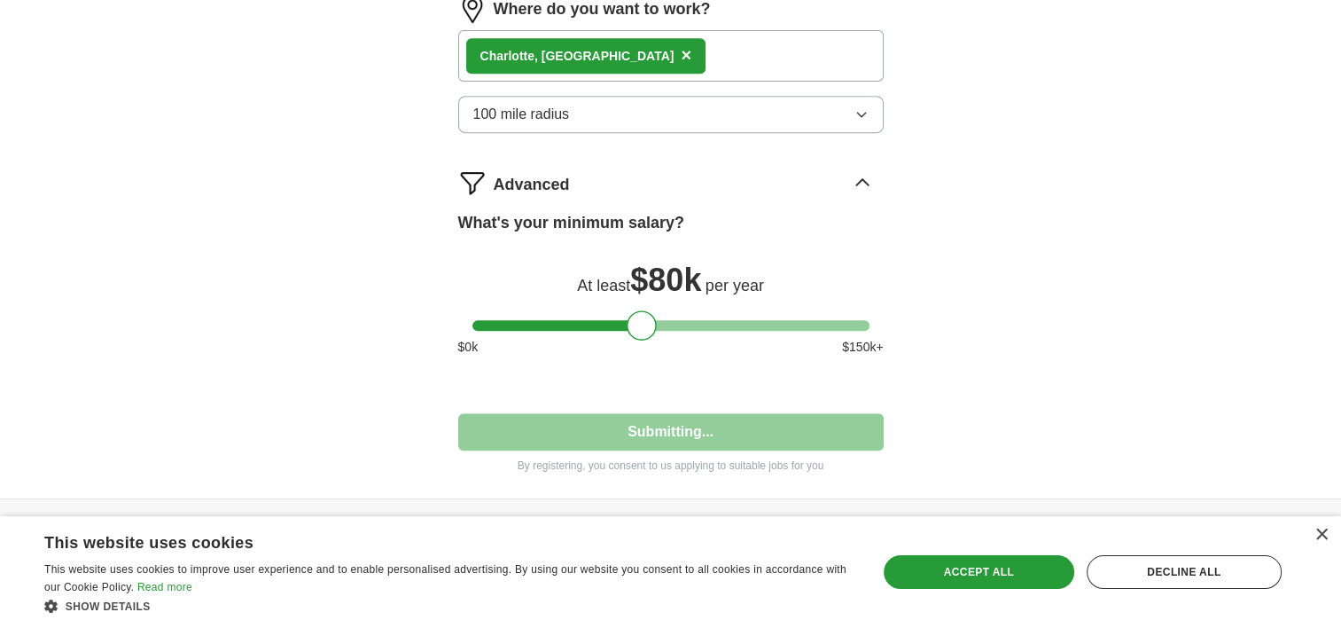
select select "**"
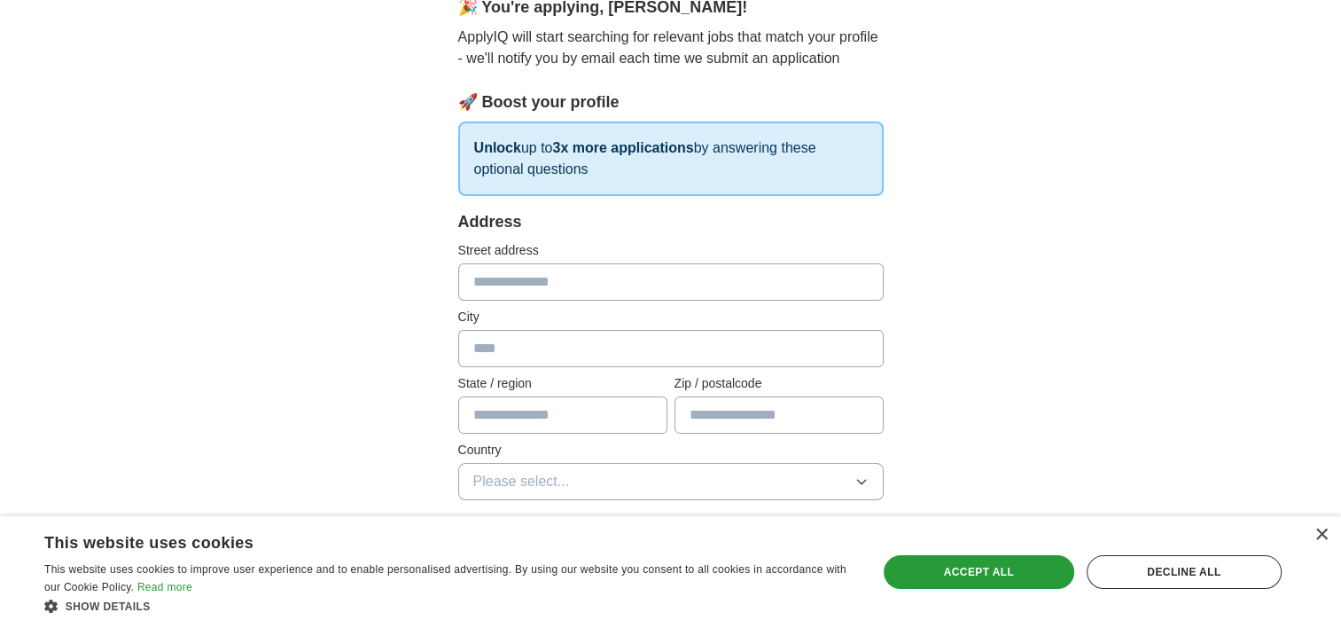
scroll to position [176, 0]
click at [514, 281] on input "text" at bounding box center [670, 280] width 425 height 37
click at [636, 284] on input "text" at bounding box center [670, 280] width 425 height 37
type input "**********"
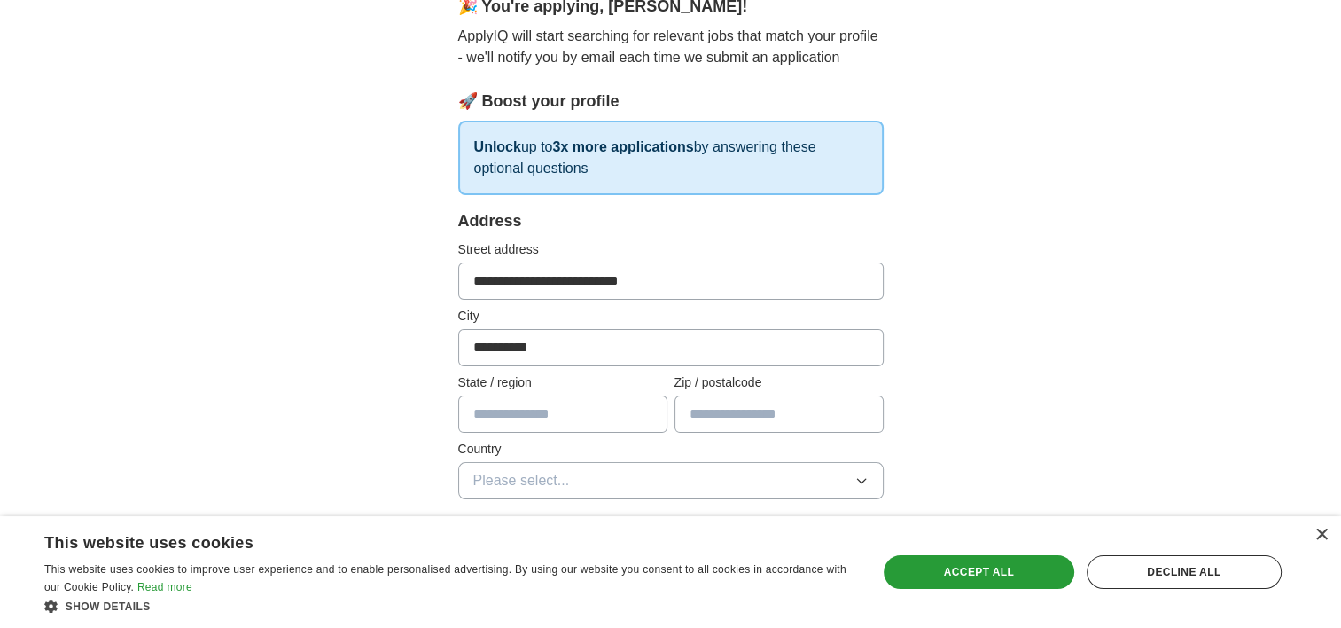
type input "**"
type input "*****"
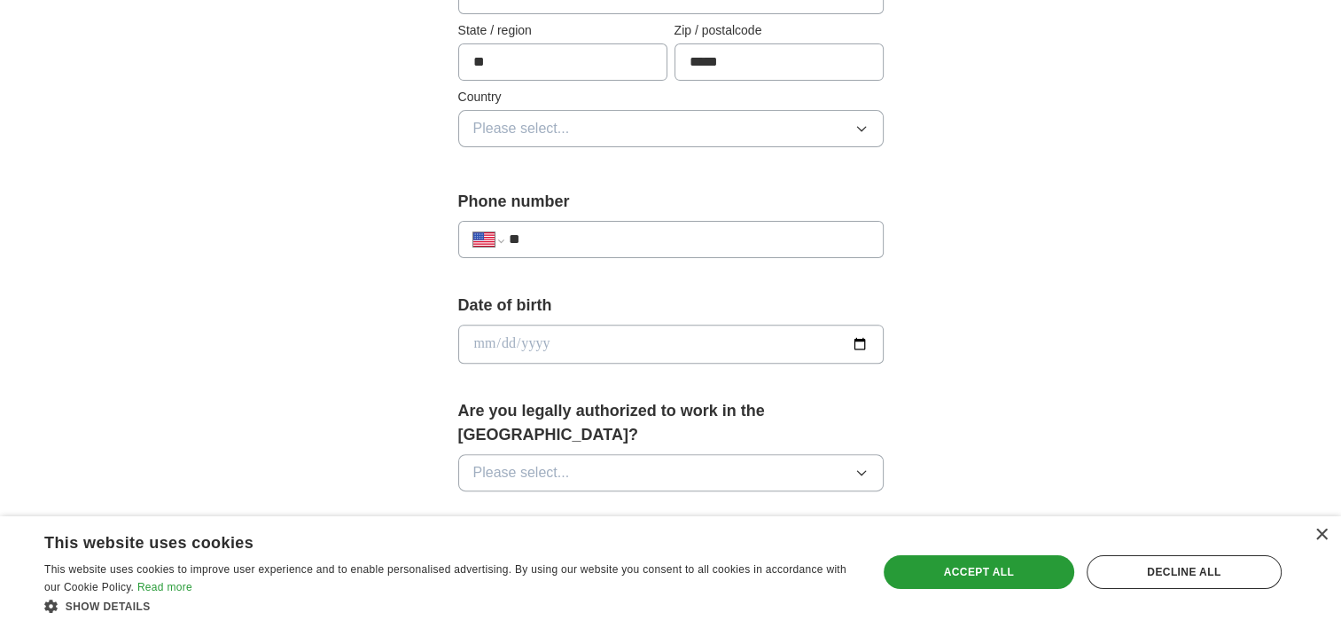
scroll to position [530, 0]
click at [535, 119] on span "Please select..." at bounding box center [521, 126] width 97 height 21
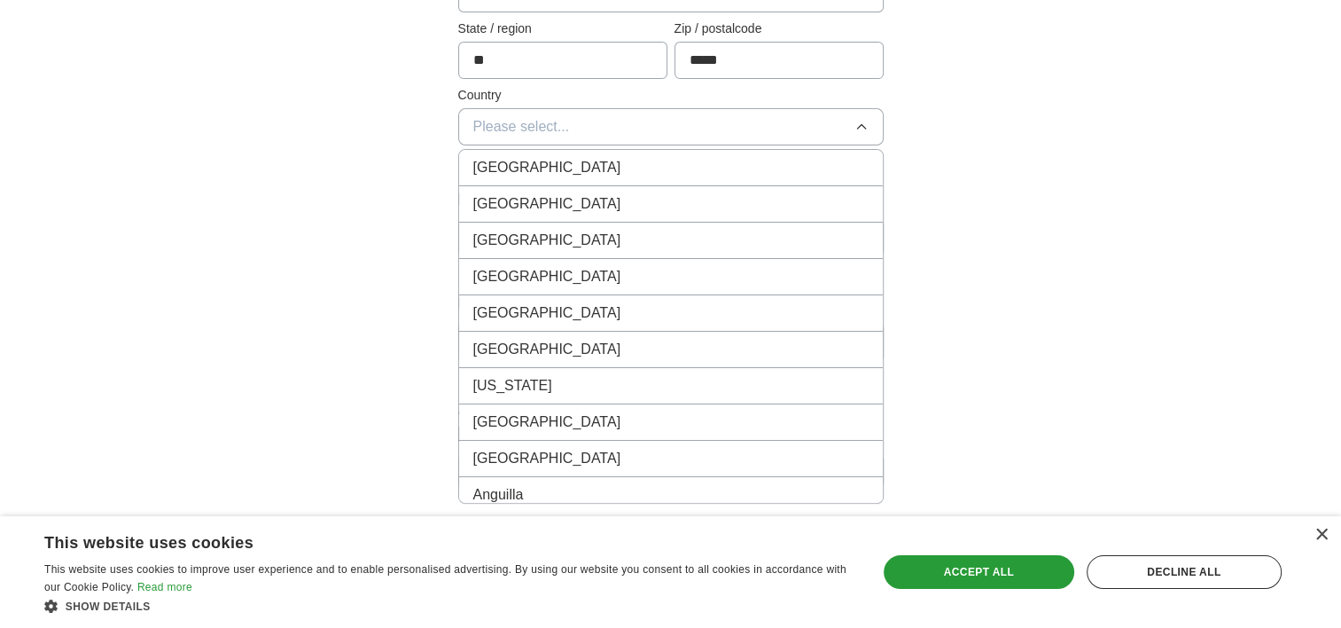
click at [543, 193] on span "[GEOGRAPHIC_DATA]" at bounding box center [547, 203] width 148 height 21
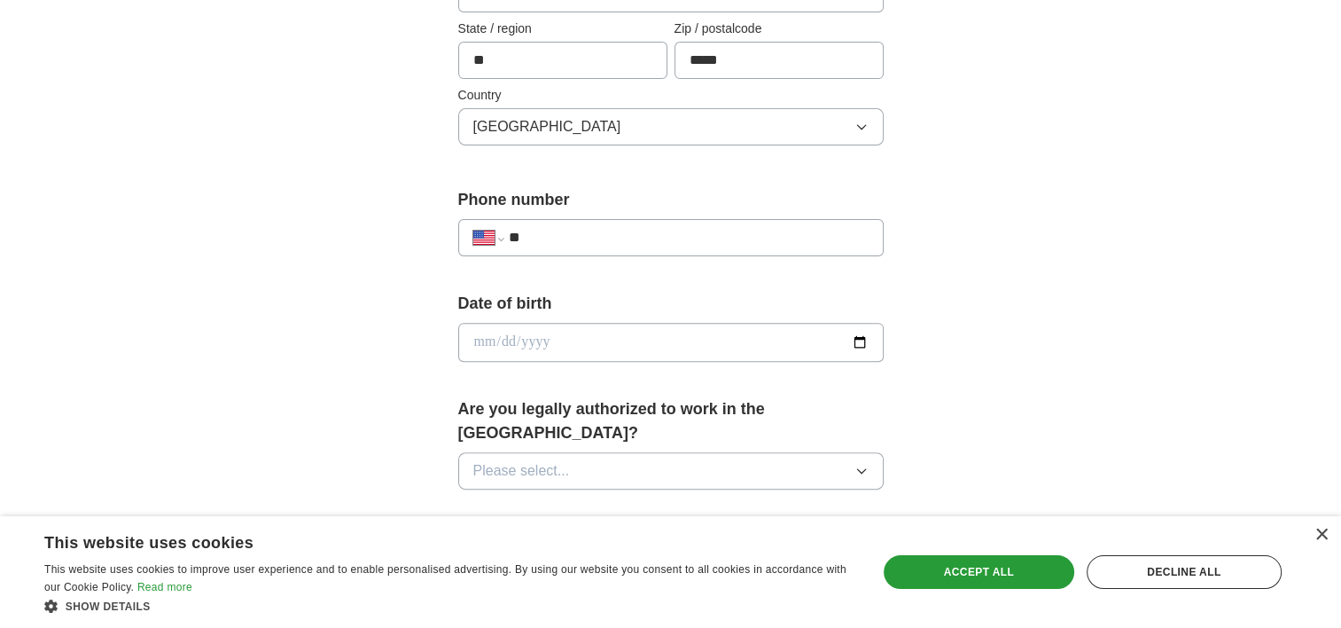
click at [577, 245] on input "**" at bounding box center [688, 237] width 360 height 21
type input "**********"
click at [28, 255] on div "**********" at bounding box center [670, 331] width 1341 height 1614
click at [550, 344] on input "date" at bounding box center [670, 342] width 425 height 39
click at [840, 344] on input "date" at bounding box center [670, 342] width 425 height 39
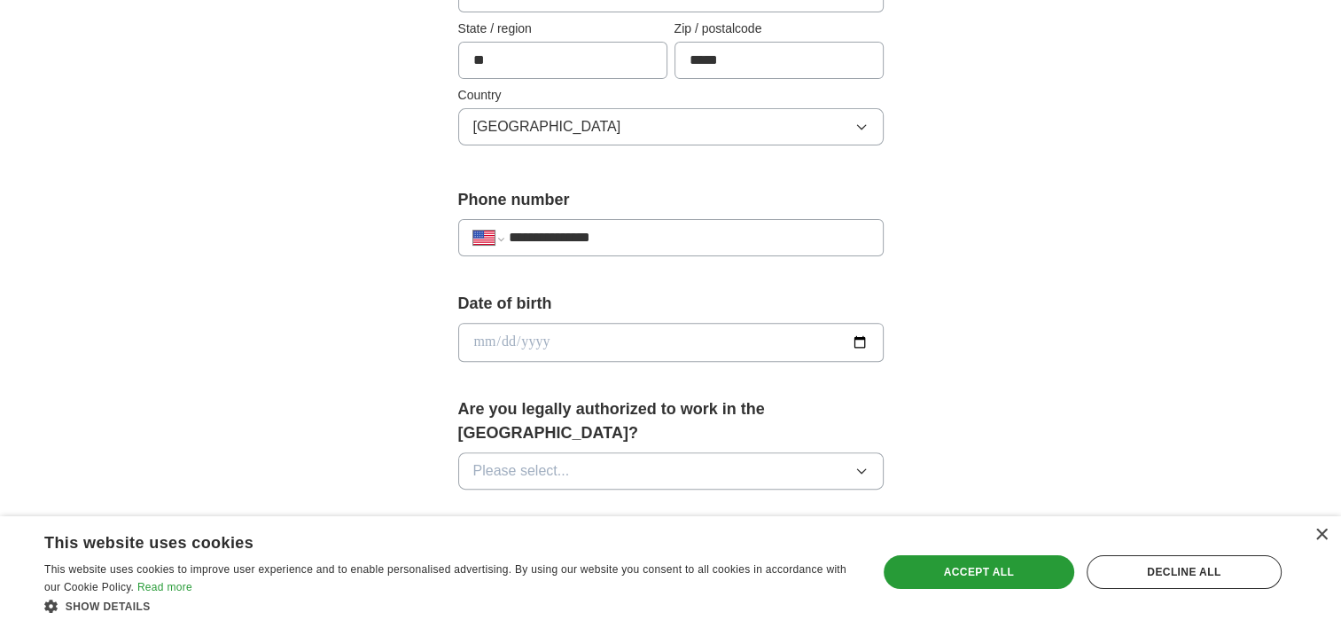
click at [854, 340] on input "date" at bounding box center [670, 342] width 425 height 39
click at [542, 357] on input "date" at bounding box center [670, 342] width 425 height 39
type input "**********"
click at [711, 452] on button "Please select..." at bounding box center [670, 470] width 425 height 37
click at [620, 501] on div "Yes" at bounding box center [670, 511] width 395 height 21
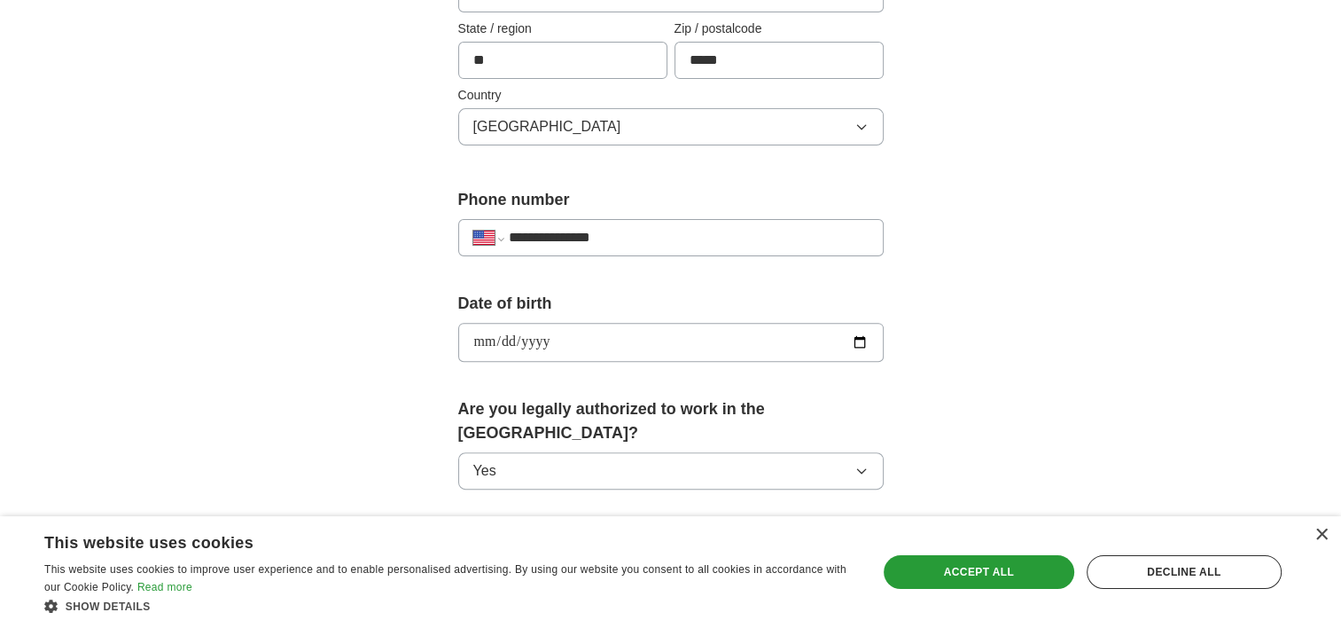
click at [404, 405] on div "**********" at bounding box center [670, 380] width 567 height 1515
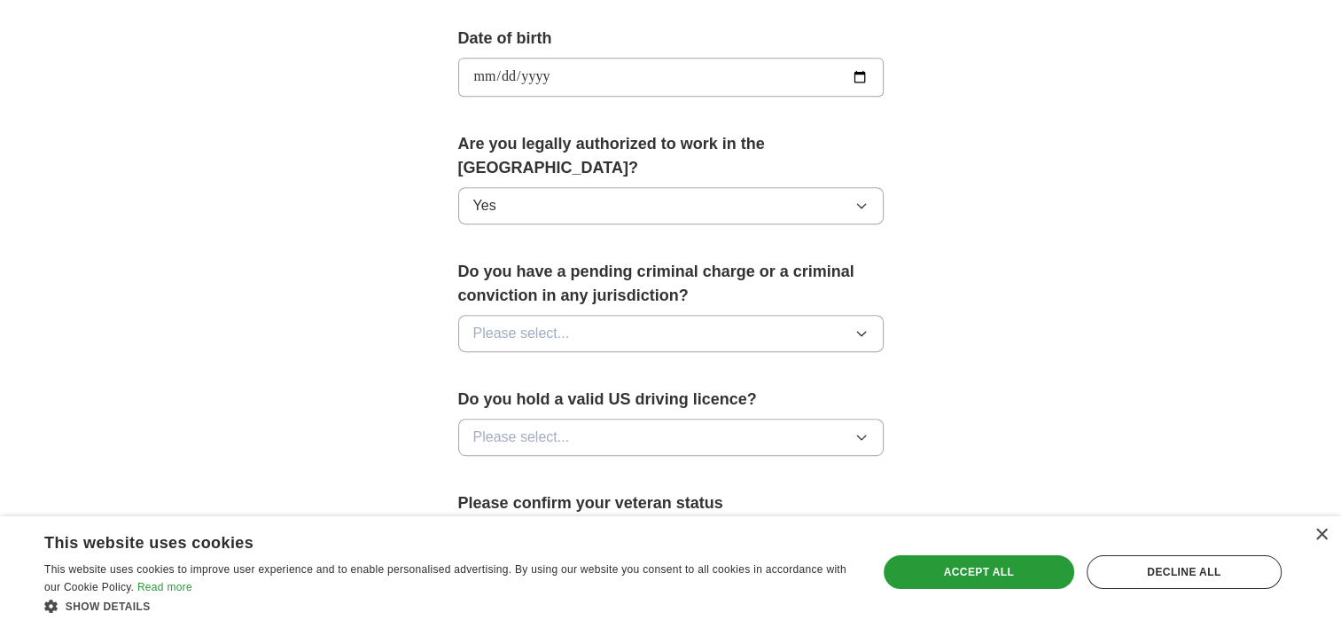
scroll to position [796, 0]
click at [518, 322] on span "Please select..." at bounding box center [521, 332] width 97 height 21
click at [519, 399] on div "No" at bounding box center [670, 409] width 395 height 21
click at [506, 425] on span "Please select..." at bounding box center [521, 435] width 97 height 21
click at [542, 466] on div "Yes" at bounding box center [670, 476] width 395 height 21
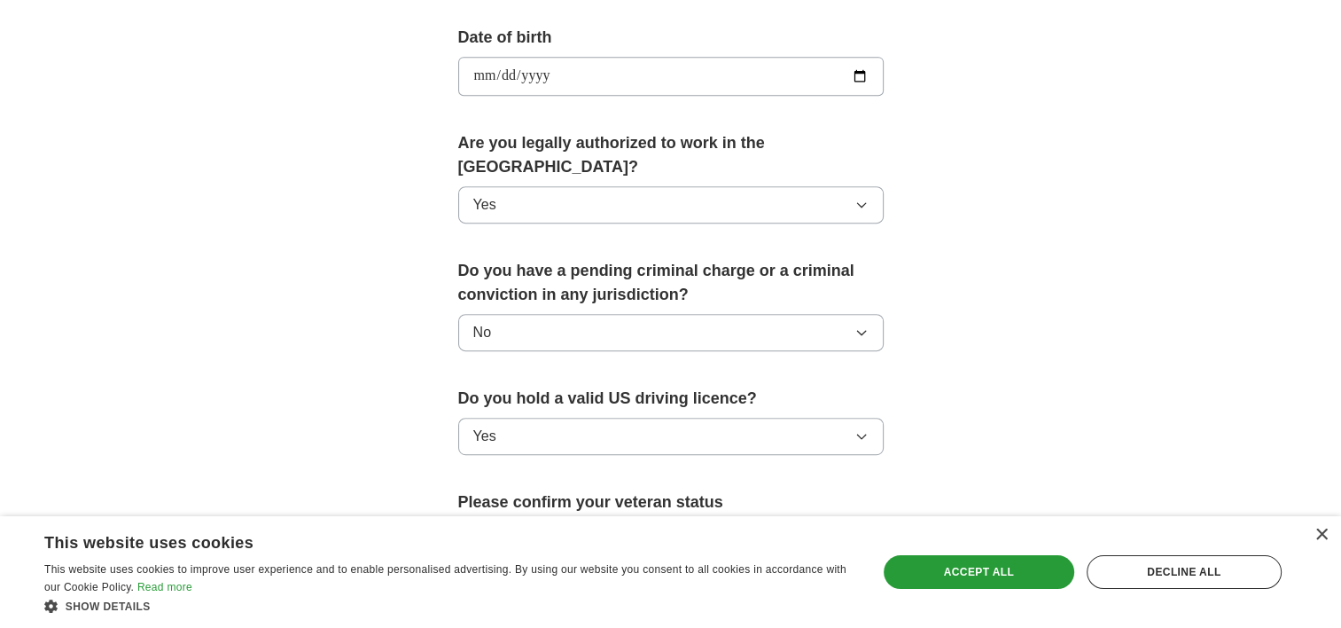
click at [396, 418] on div "**********" at bounding box center [670, 114] width 567 height 1515
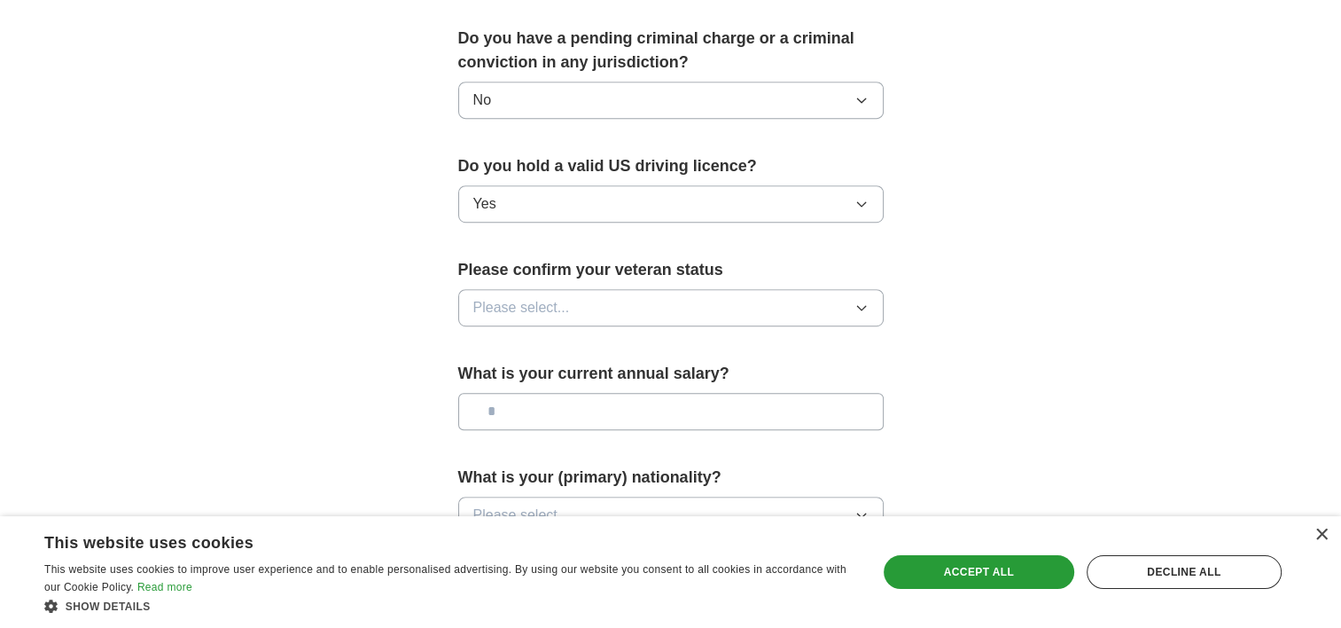
scroll to position [1062, 0]
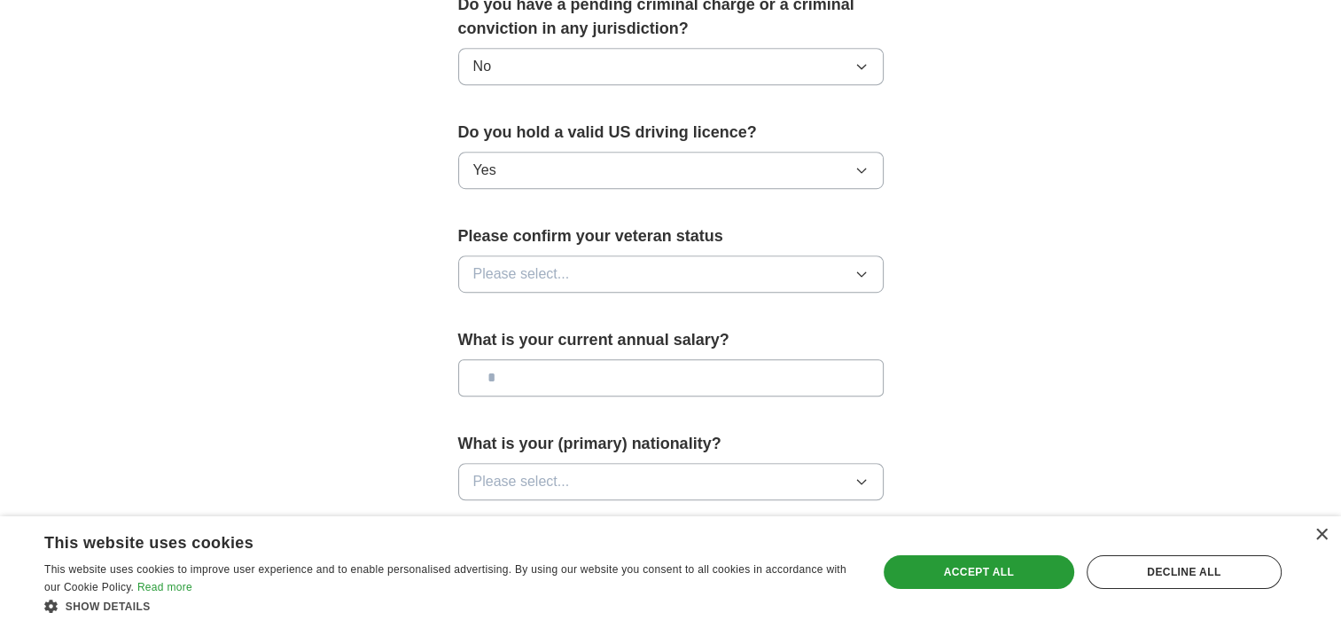
click at [528, 263] on span "Please select..." at bounding box center [521, 273] width 97 height 21
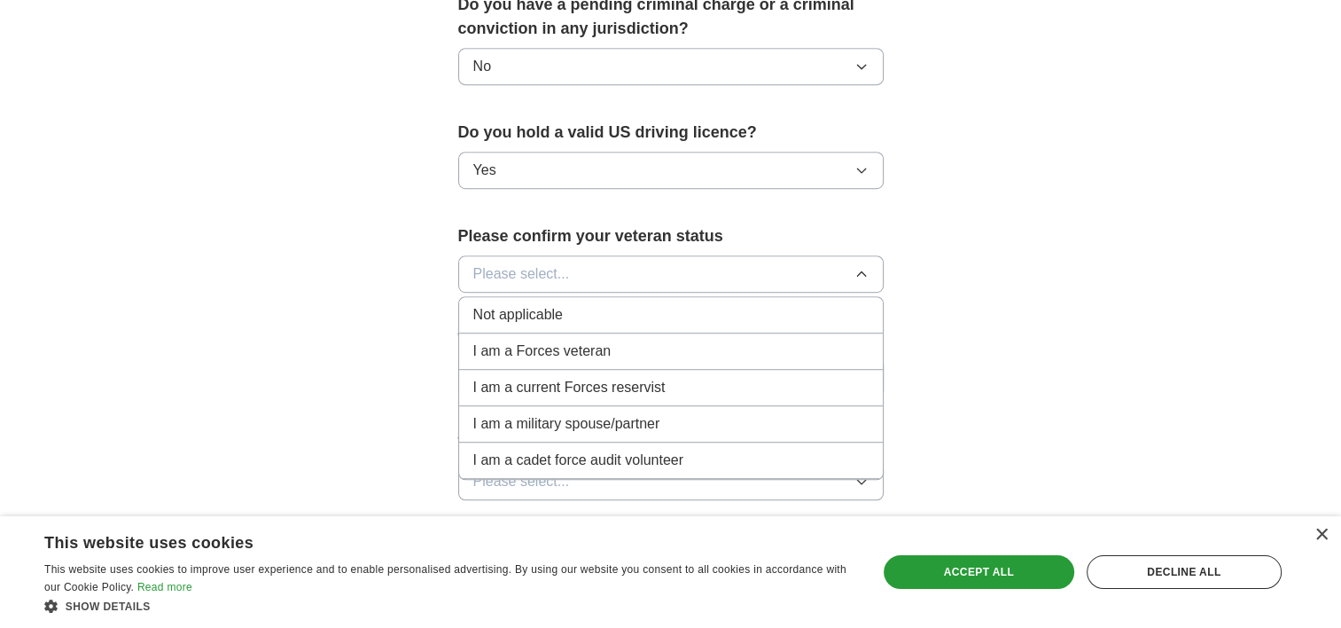
click at [537, 304] on span "Not applicable" at bounding box center [518, 314] width 90 height 21
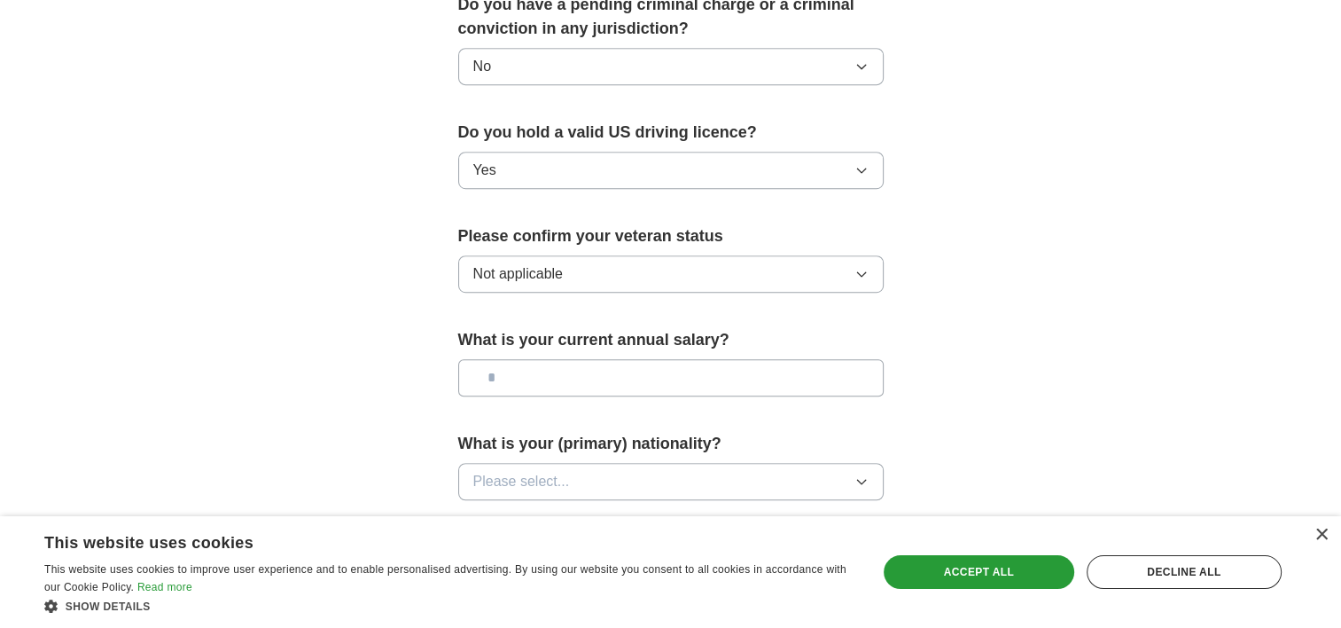
click at [531, 359] on input "text" at bounding box center [670, 377] width 425 height 37
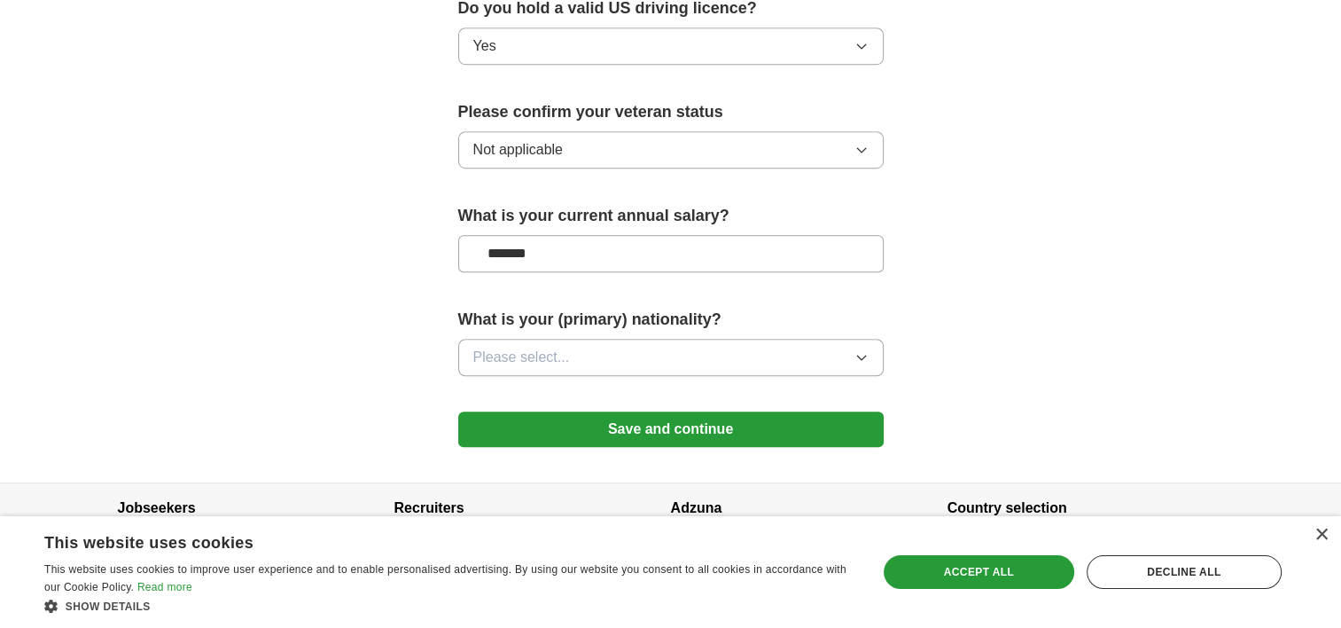
scroll to position [1190, 0]
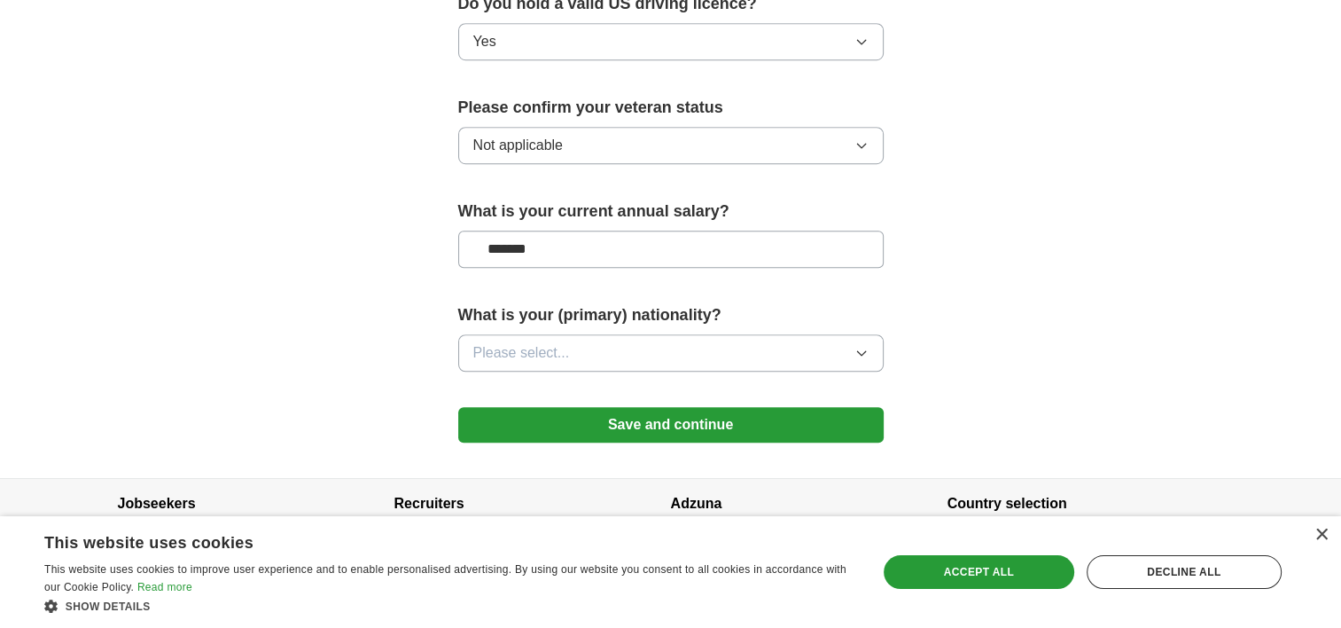
type input "*******"
click at [526, 342] on span "Please select..." at bounding box center [521, 352] width 97 height 21
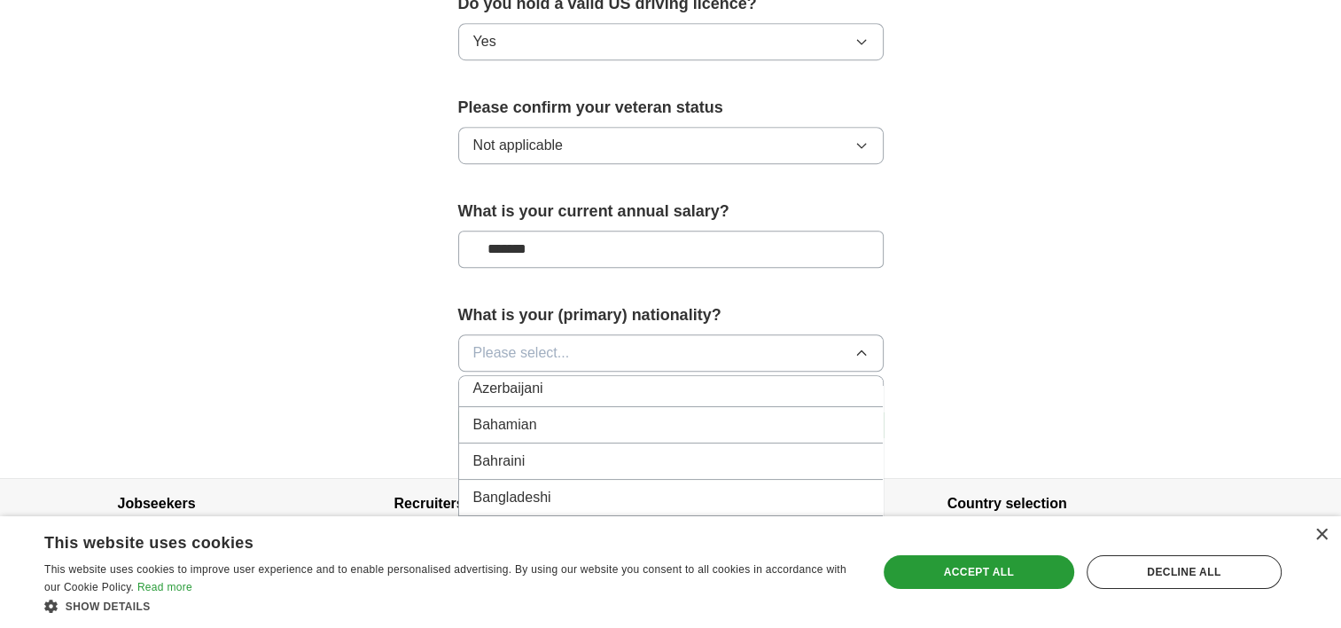
scroll to position [442, 0]
click at [587, 334] on button "Please select..." at bounding box center [670, 352] width 425 height 37
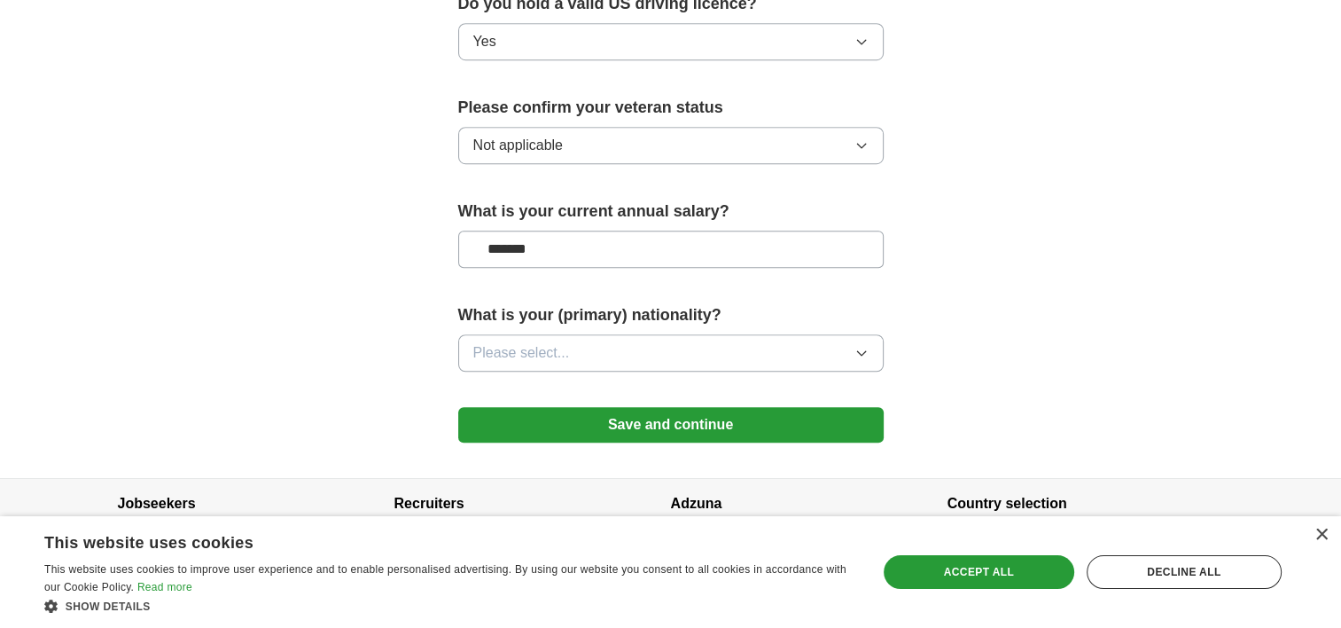
click at [587, 334] on button "Please select..." at bounding box center [670, 352] width 425 height 37
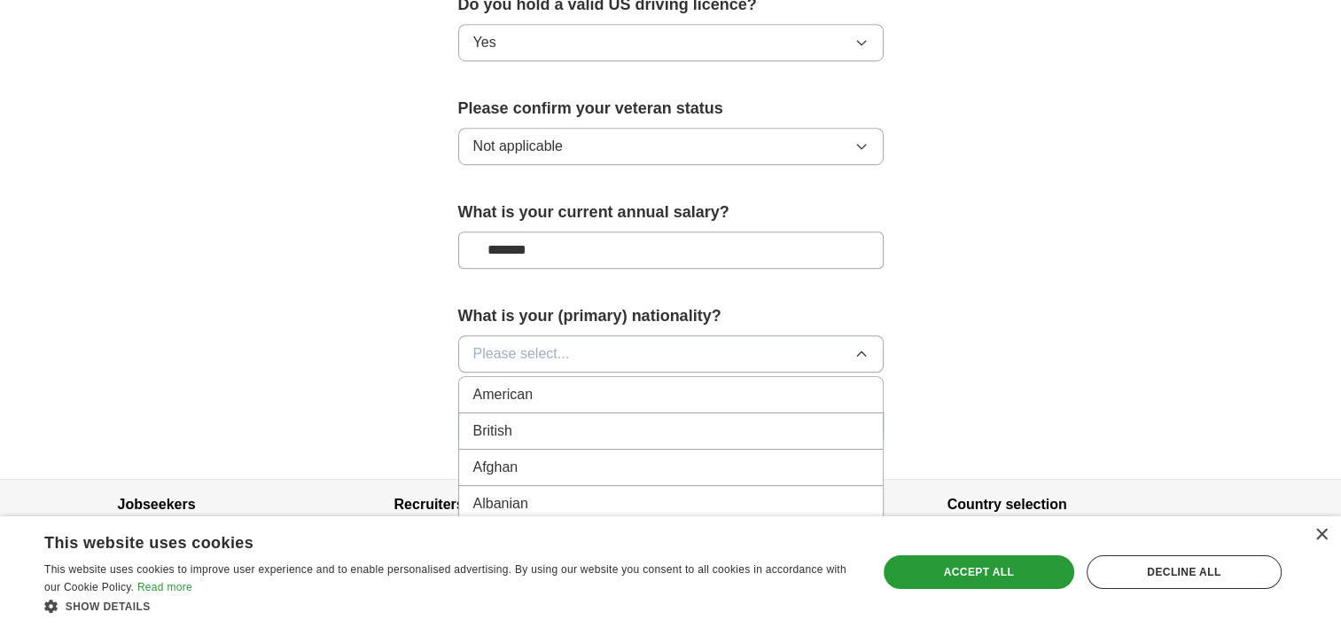
scroll to position [1190, 0]
click at [479, 383] on span "American" at bounding box center [503, 393] width 60 height 21
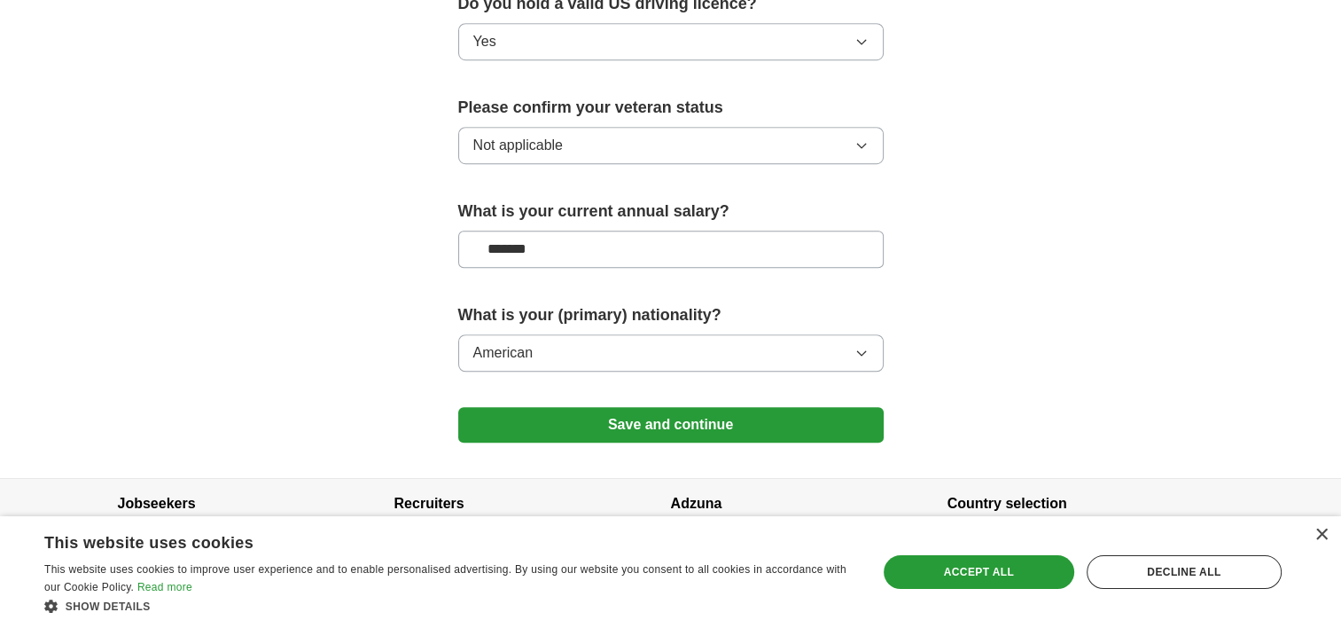
click at [542, 407] on button "Save and continue" at bounding box center [670, 424] width 425 height 35
